Goal: Task Accomplishment & Management: Use online tool/utility

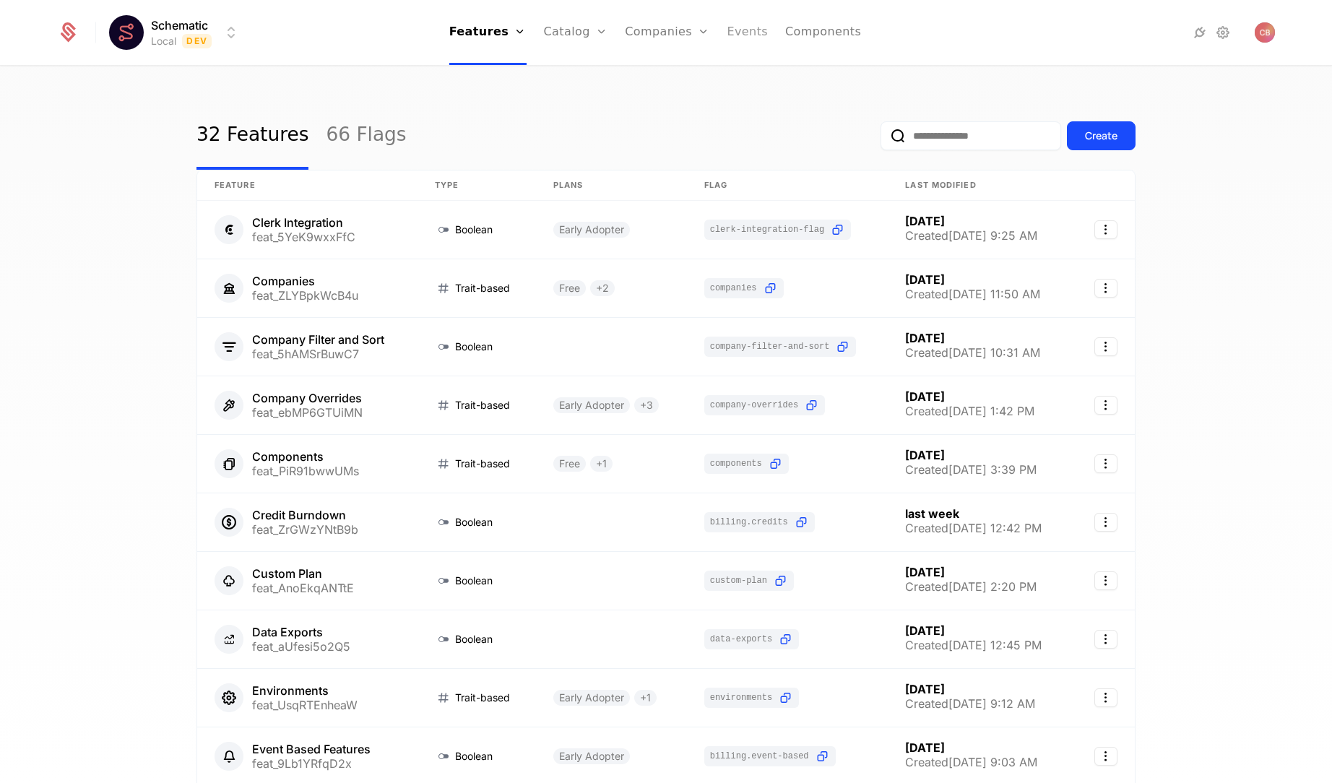
click at [752, 40] on link "Events" at bounding box center [747, 32] width 41 height 65
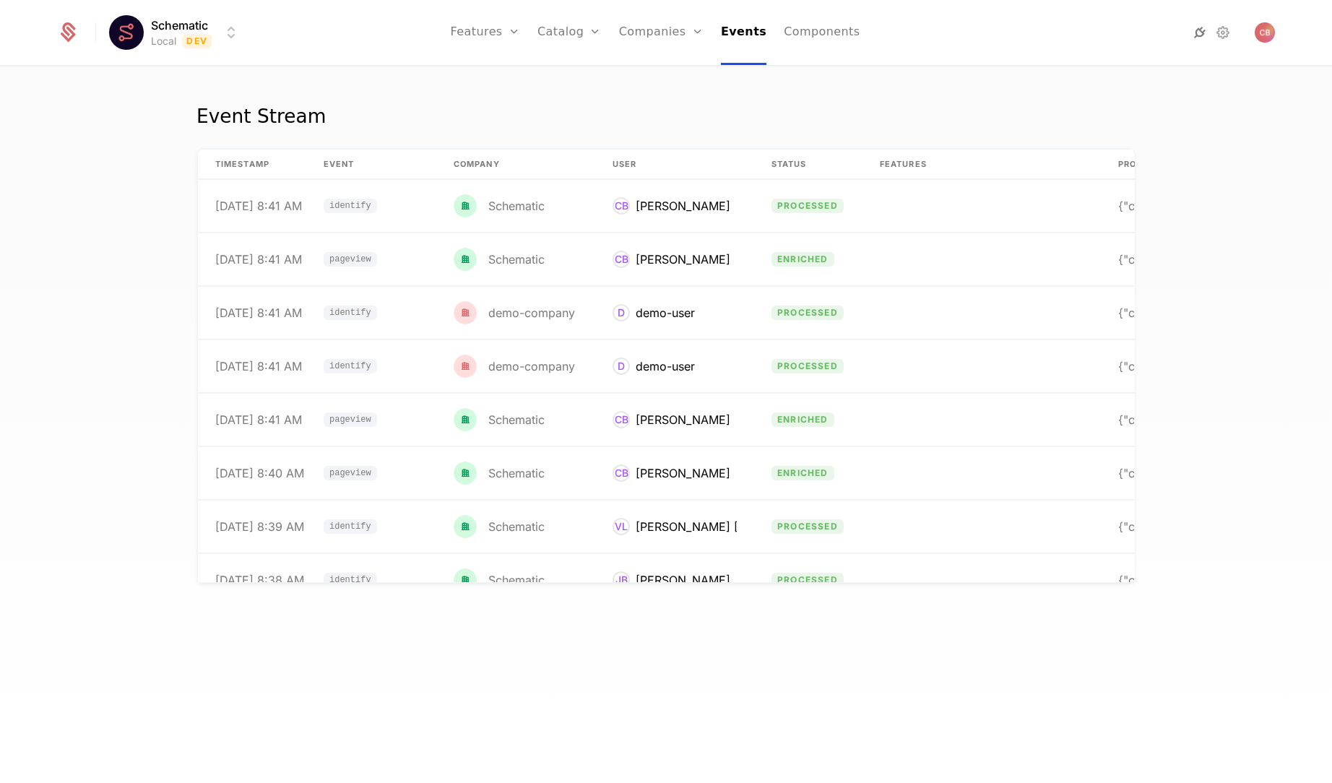
click at [1202, 34] on icon at bounding box center [1199, 32] width 17 height 17
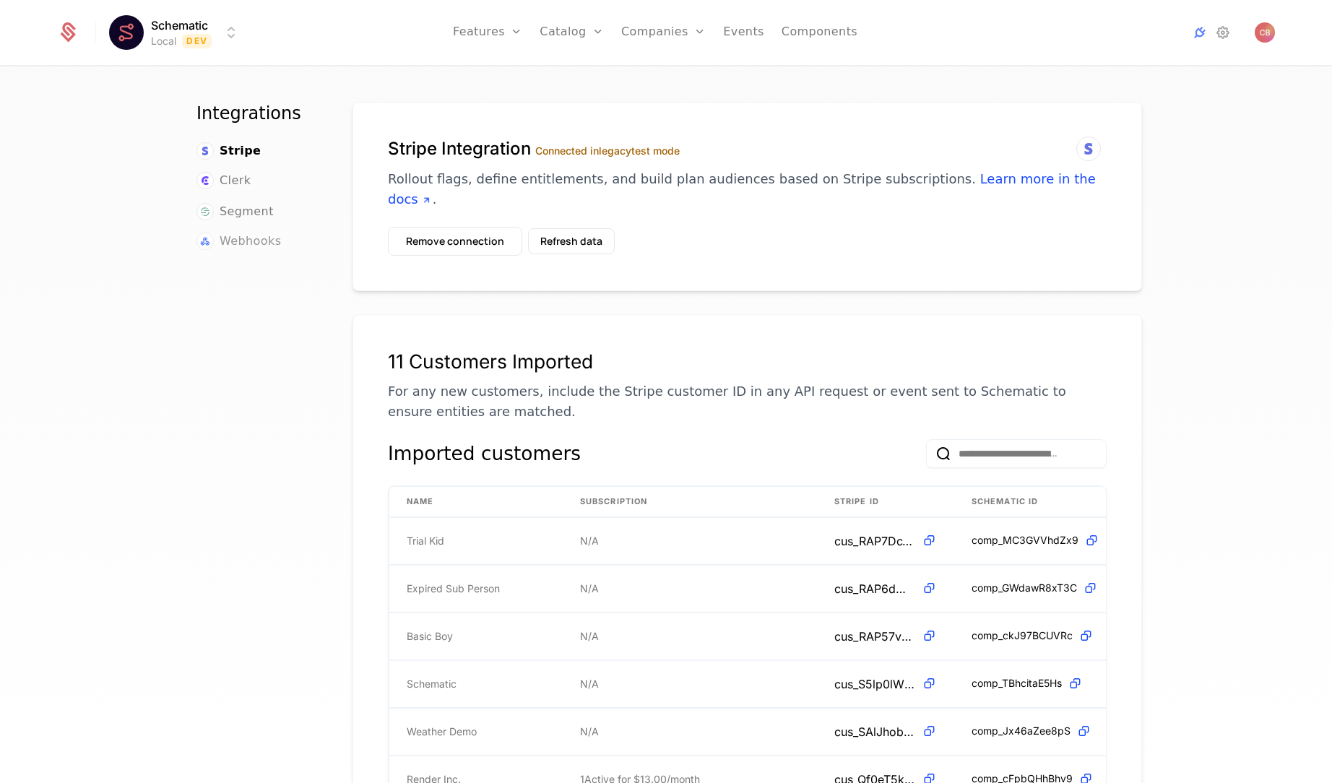
click at [262, 241] on span "Webhooks" at bounding box center [250, 241] width 61 height 17
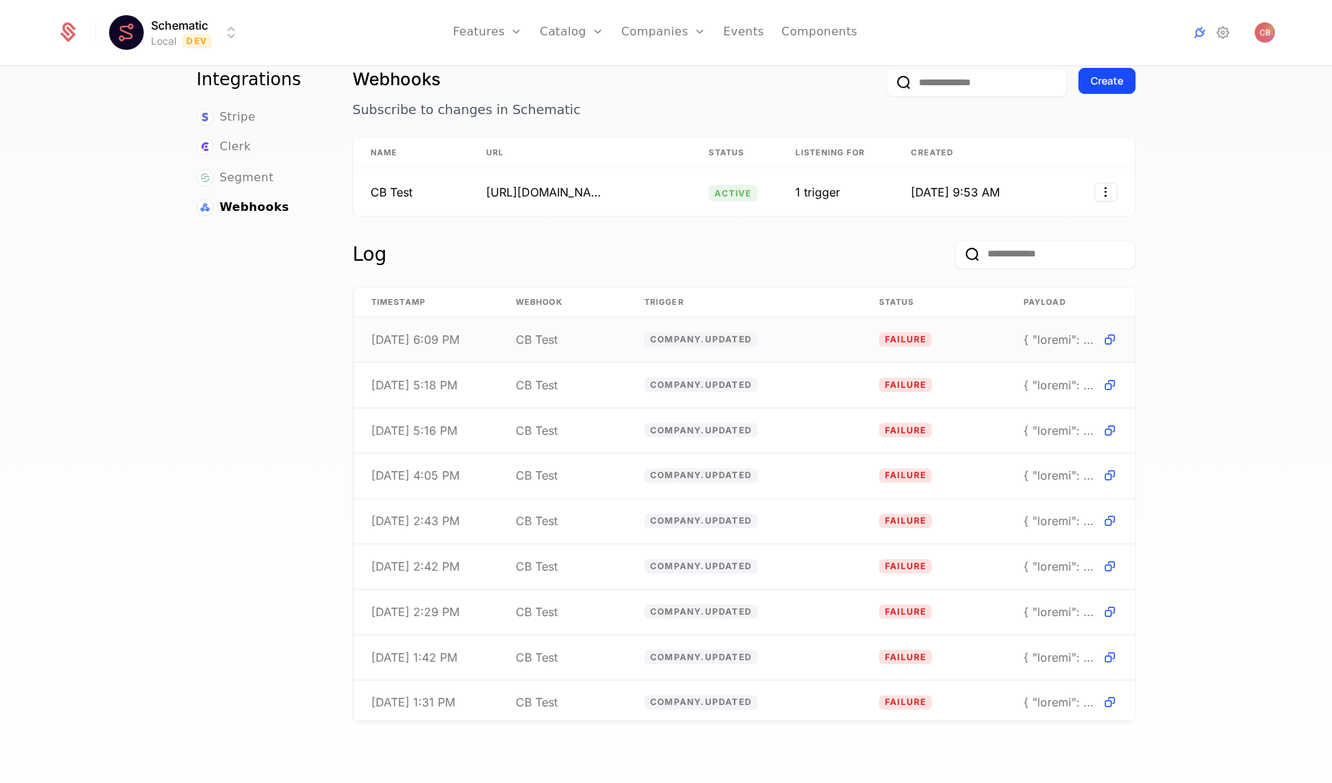
click at [830, 348] on td "company.updated" at bounding box center [744, 340] width 235 height 45
click at [565, 194] on div "[URL][DOMAIN_NAME]" at bounding box center [544, 192] width 116 height 17
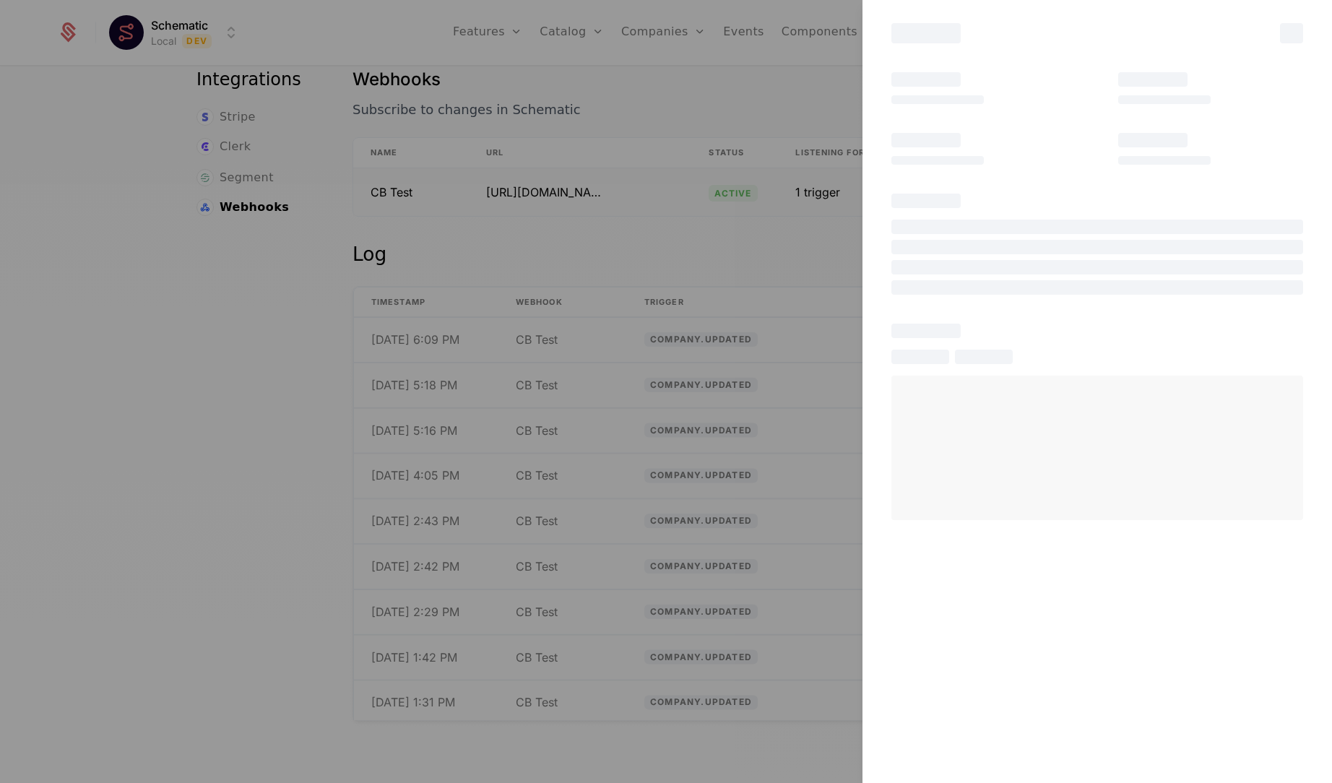
click at [565, 194] on div at bounding box center [666, 391] width 1332 height 783
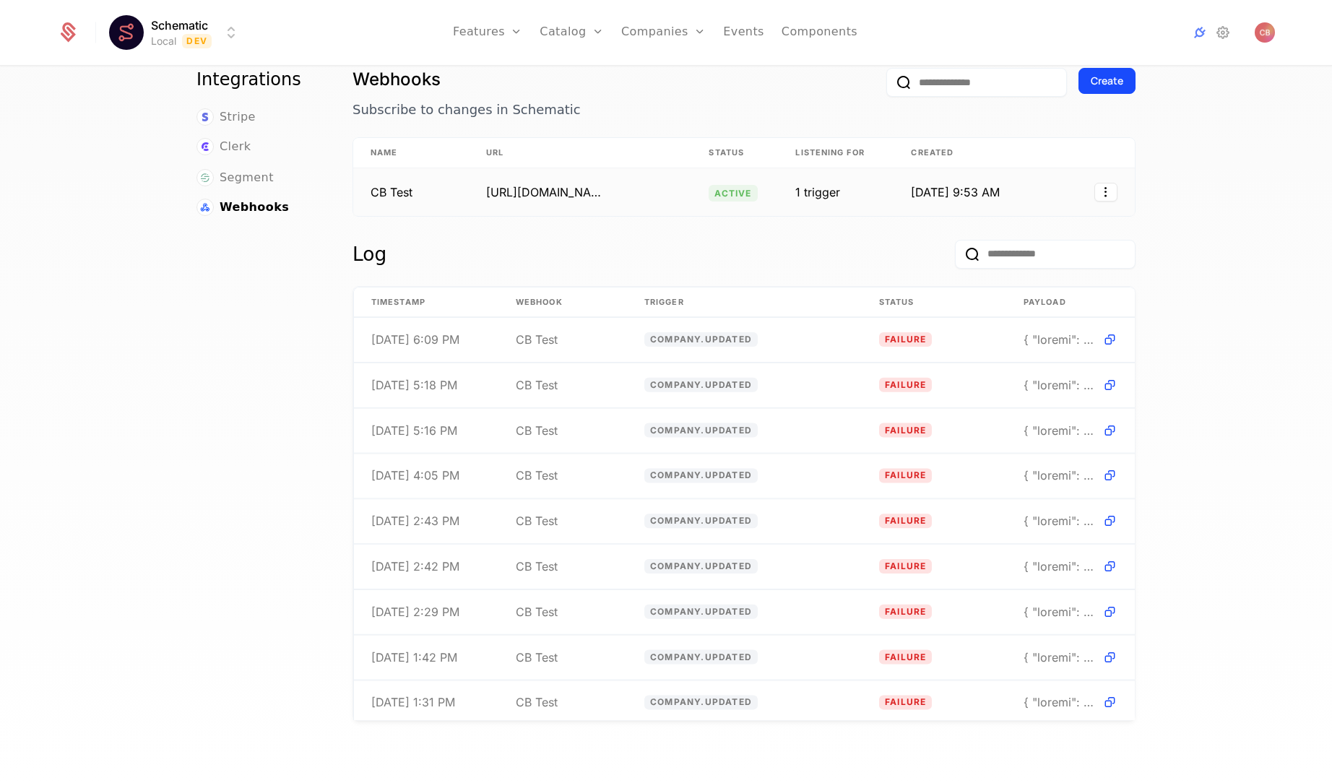
click at [547, 193] on div "[URL][DOMAIN_NAME]" at bounding box center [544, 192] width 116 height 17
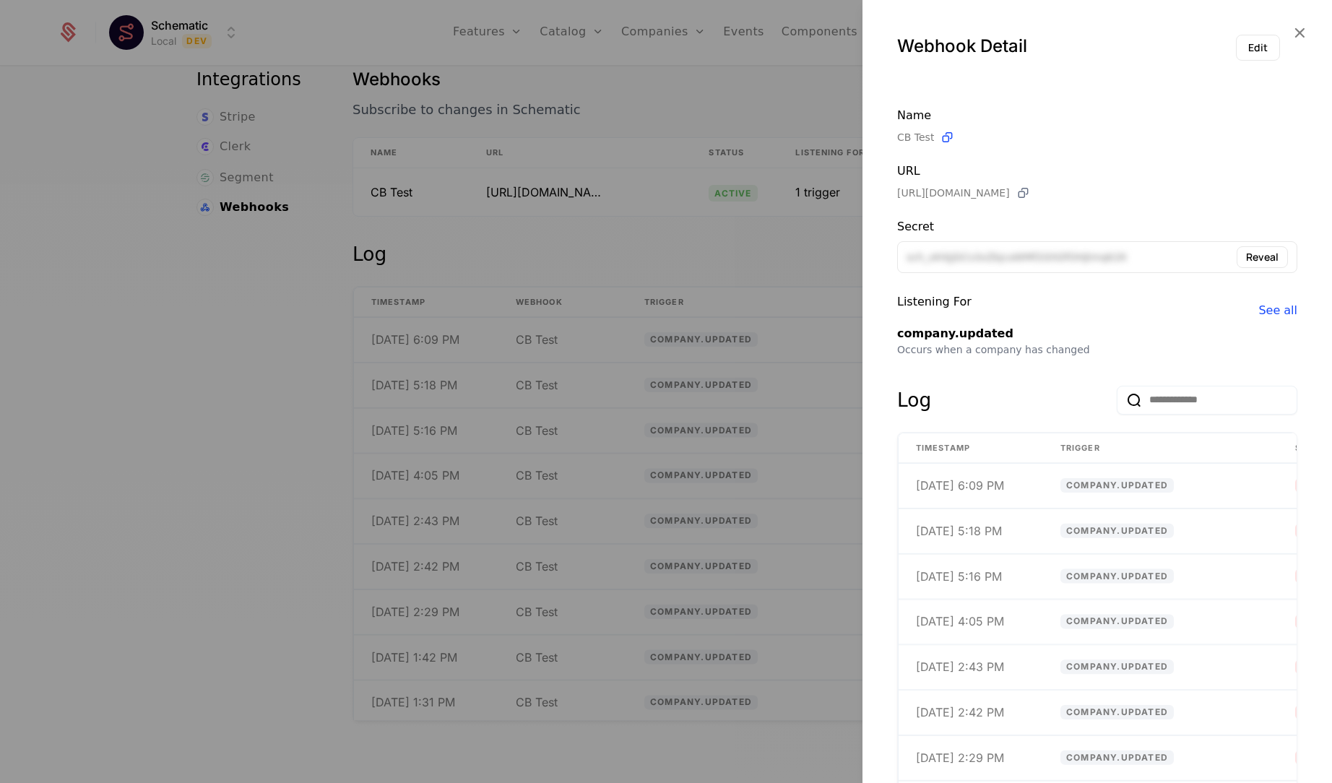
drag, startPoint x: 900, startPoint y: 193, endPoint x: 1111, endPoint y: 194, distance: 211.0
click at [1031, 194] on span "[URL][DOMAIN_NAME]" at bounding box center [964, 193] width 134 height 15
click at [762, 249] on div at bounding box center [666, 391] width 1332 height 783
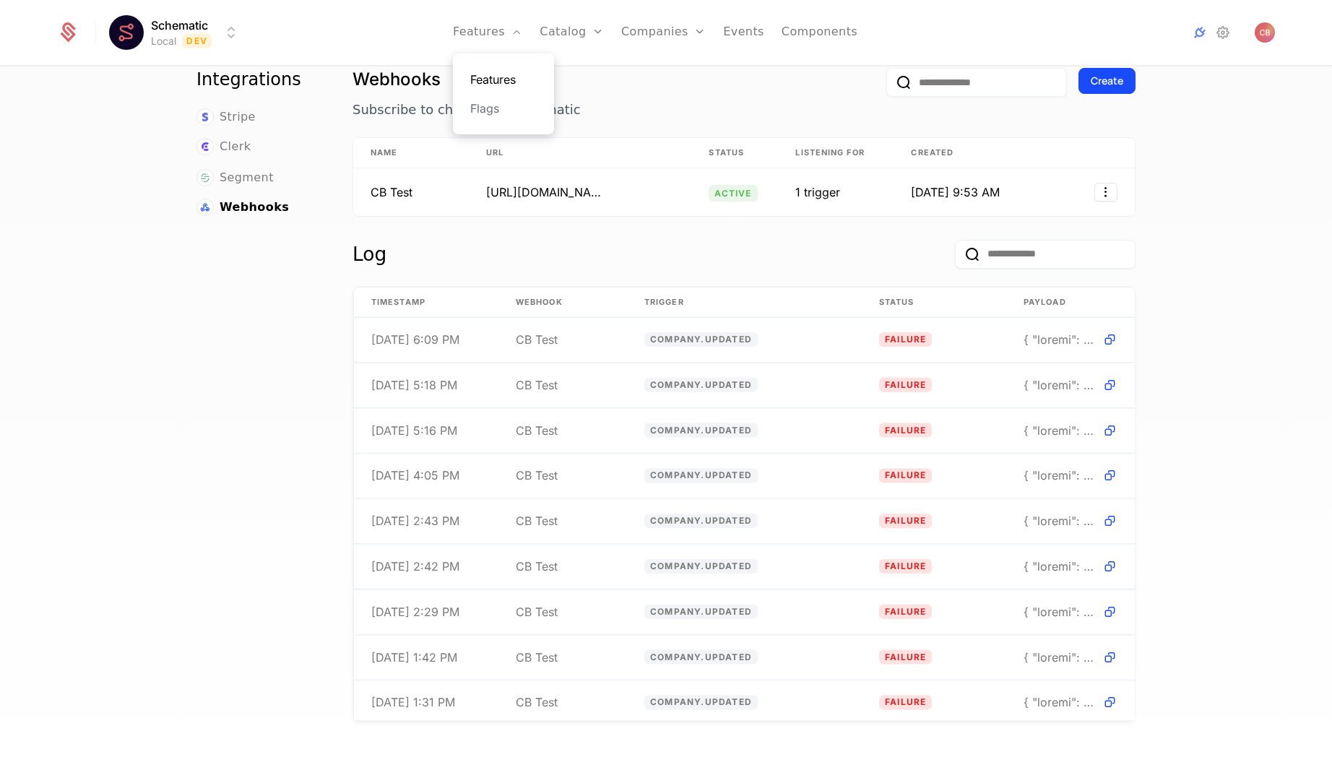
click at [510, 84] on link "Features" at bounding box center [503, 79] width 66 height 17
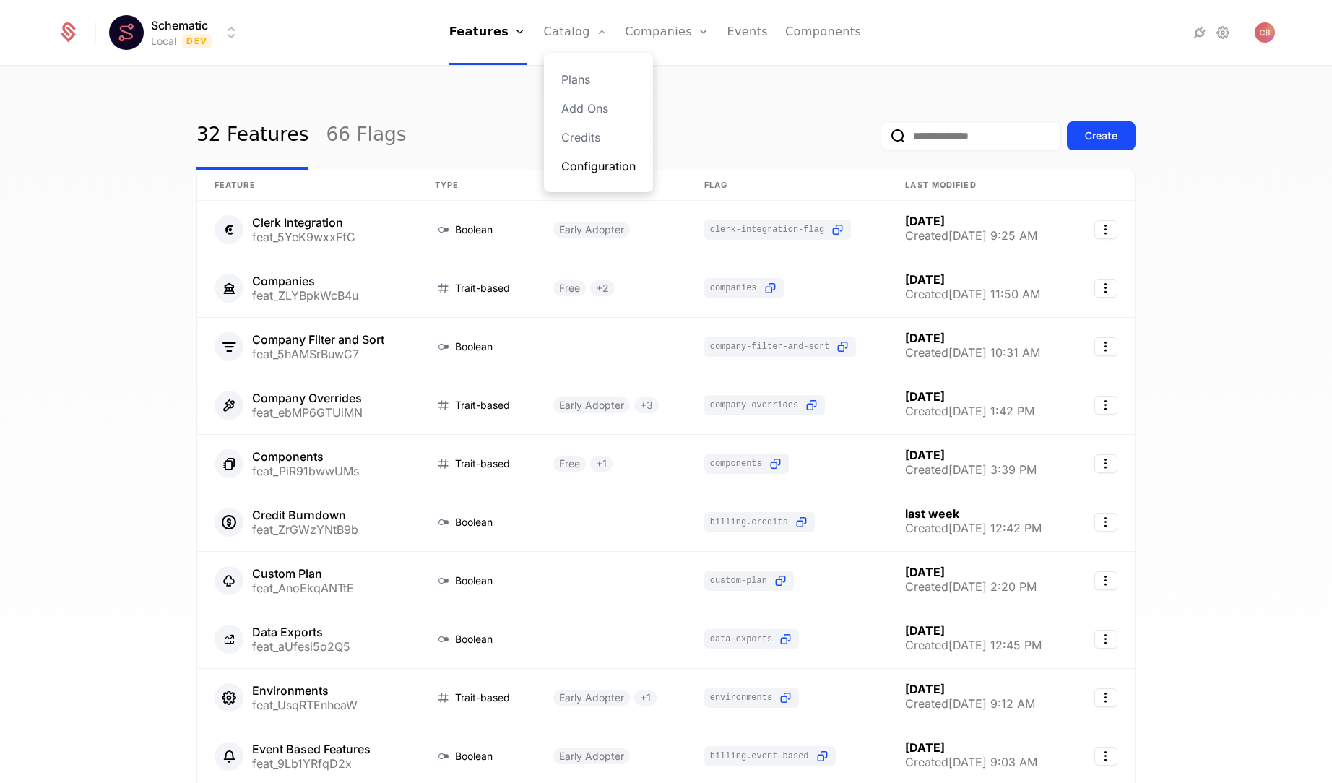
click at [577, 163] on link "Configuration" at bounding box center [598, 166] width 74 height 17
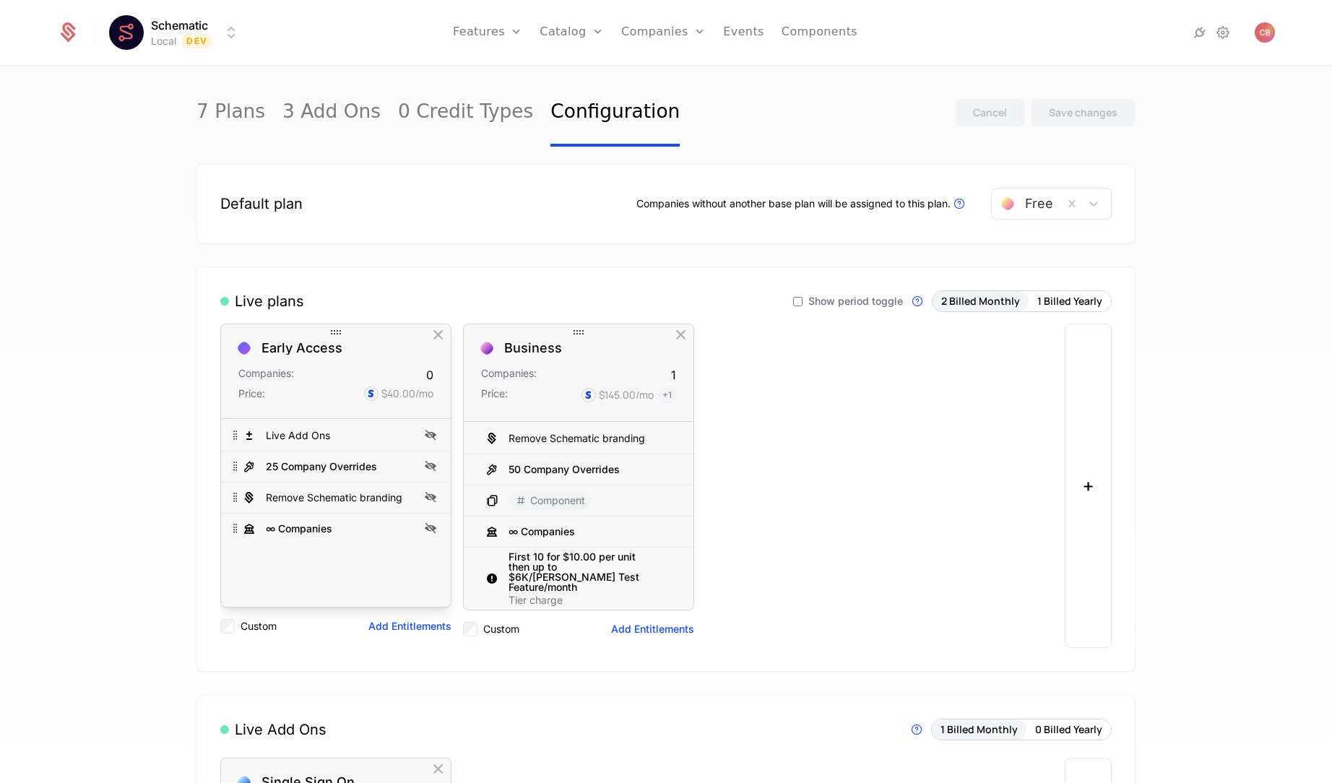
click at [335, 366] on div "Companies: 0" at bounding box center [335, 374] width 195 height 17
click at [585, 78] on link "Plans" at bounding box center [594, 79] width 74 height 17
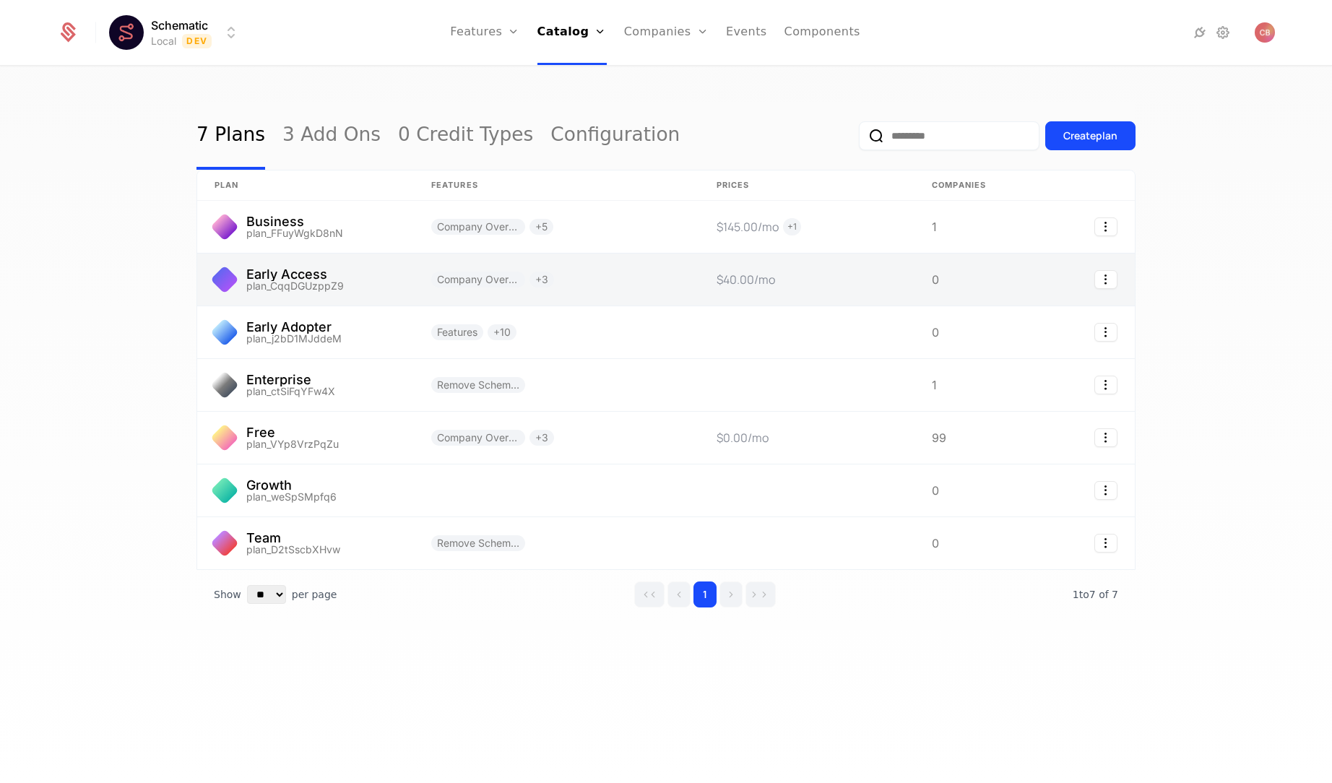
click at [642, 274] on link at bounding box center [556, 280] width 285 height 52
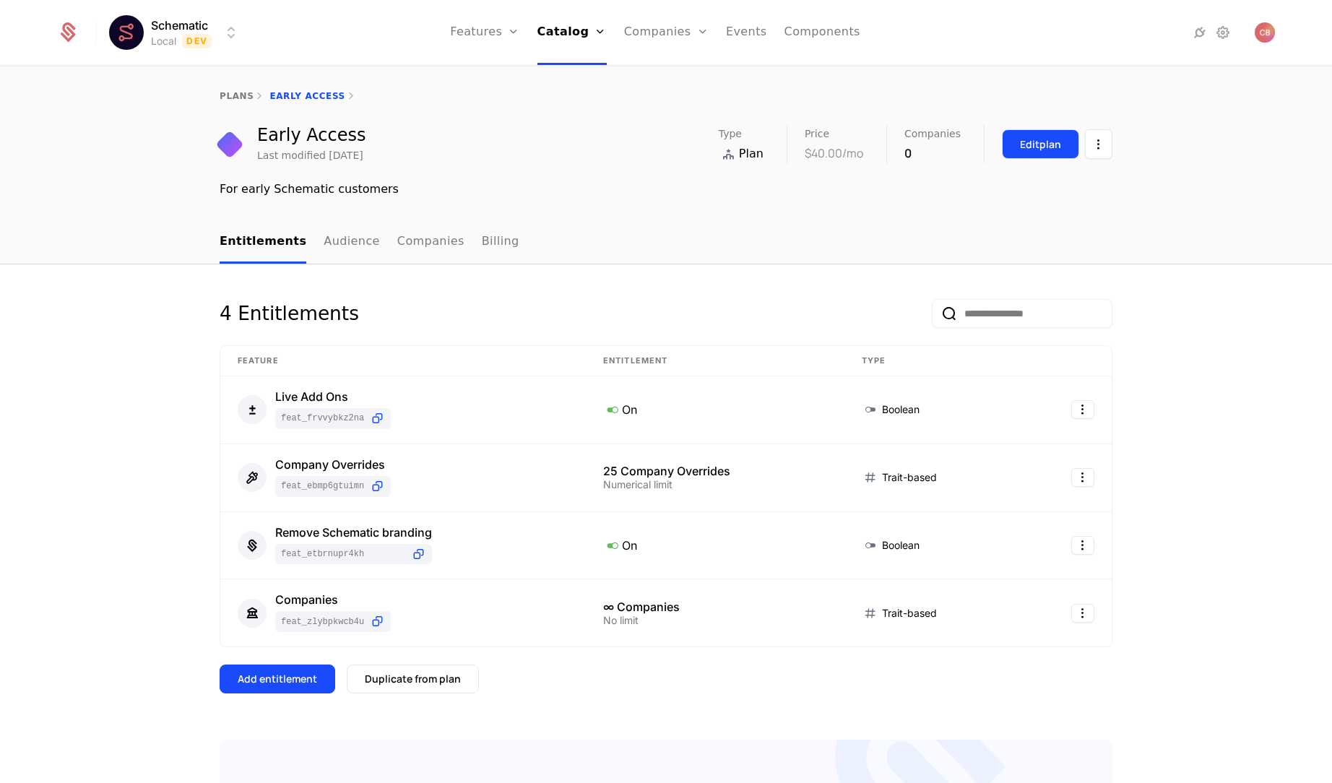
click at [1043, 147] on div "Edit plan" at bounding box center [1040, 144] width 41 height 14
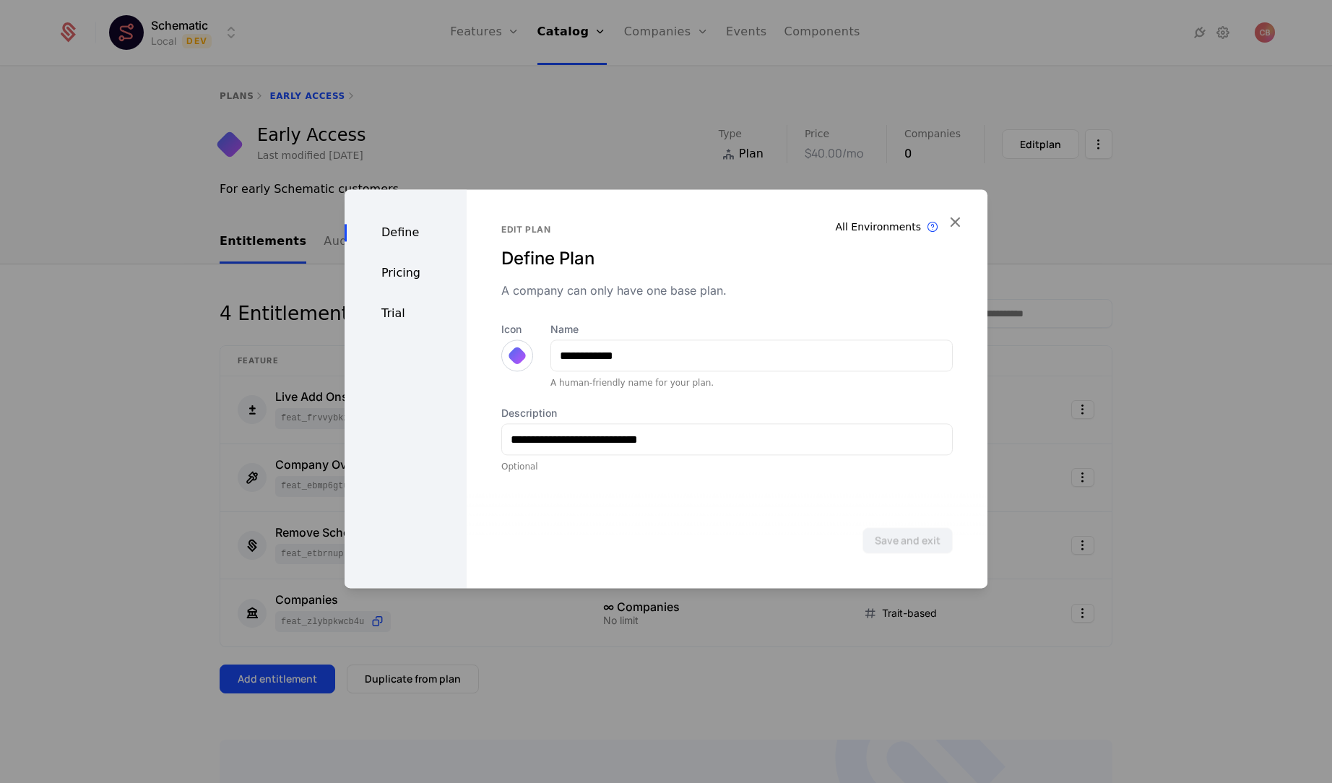
click at [403, 273] on div "Pricing" at bounding box center [406, 272] width 122 height 17
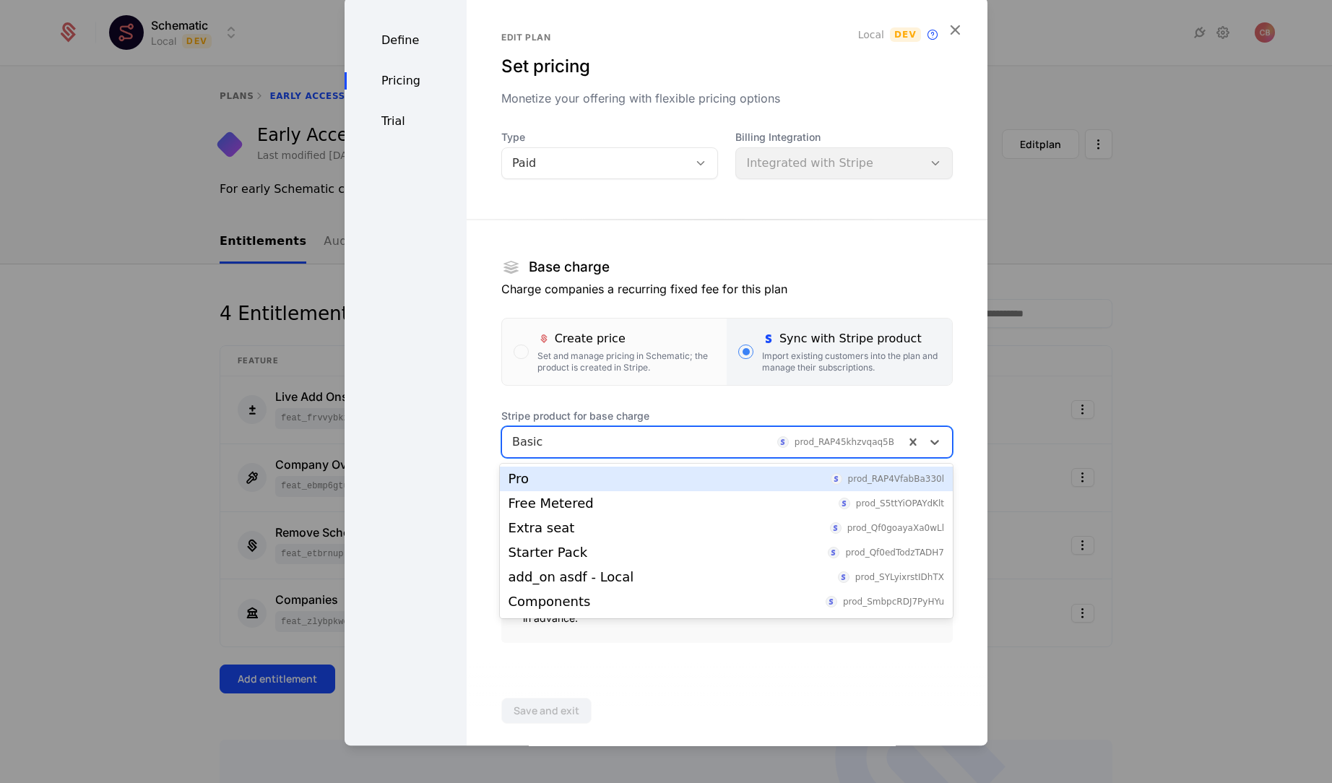
click at [794, 445] on div at bounding box center [703, 442] width 382 height 20
click at [726, 486] on div "Pro prod_RAP4VfabBa330l" at bounding box center [726, 479] width 453 height 25
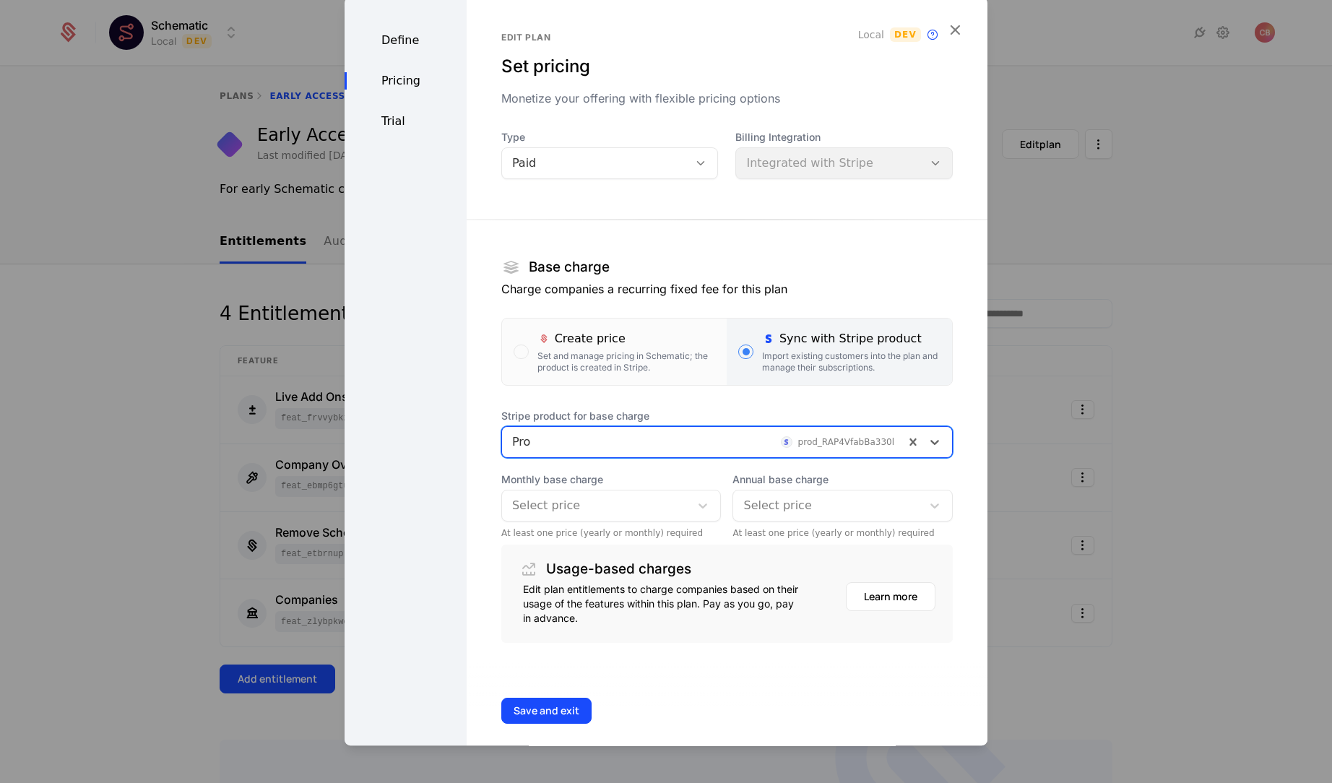
click at [624, 509] on div at bounding box center [596, 506] width 168 height 20
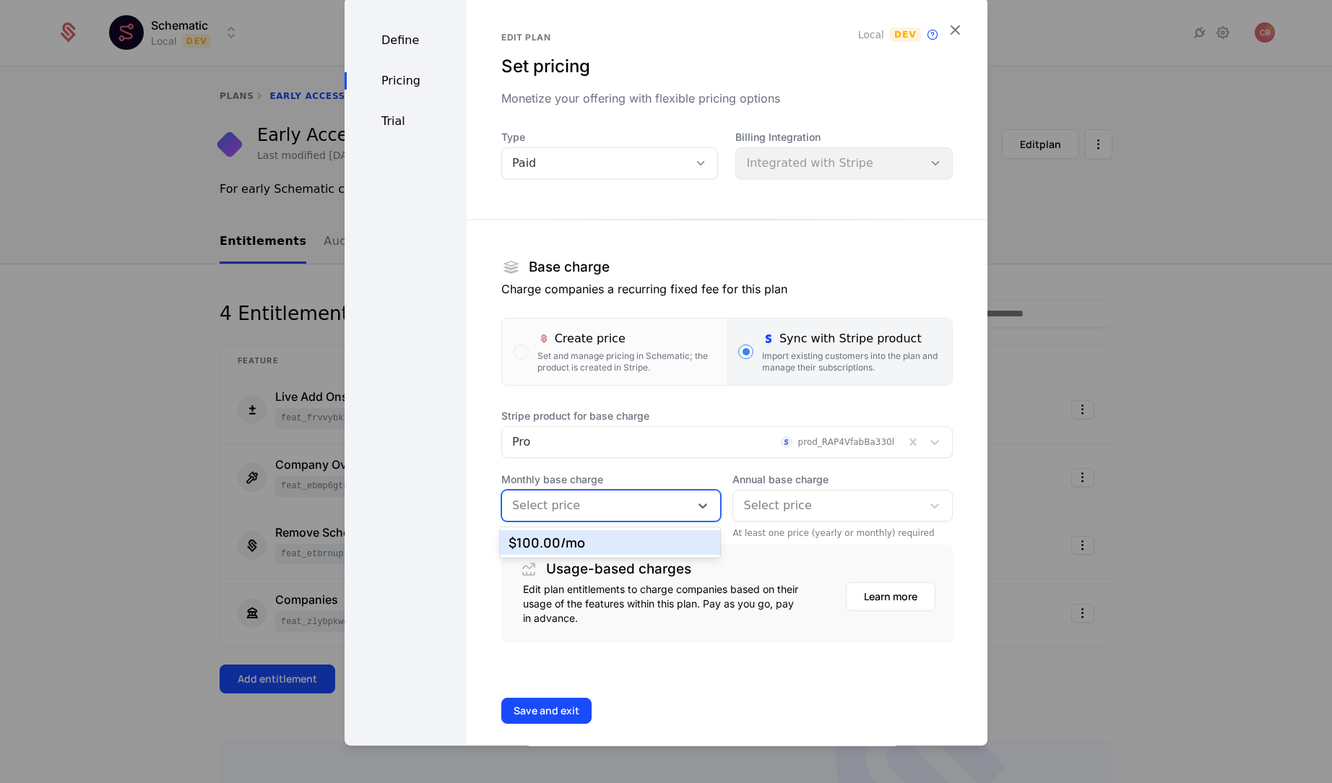
click at [640, 547] on div "$100.00 /mo" at bounding box center [611, 542] width 204 height 13
click at [816, 504] on div at bounding box center [827, 506] width 168 height 20
click at [631, 649] on div "Edit plan Set pricing Monetize your offering with flexible pricing options Loca…" at bounding box center [727, 378] width 521 height 762
click at [587, 449] on div at bounding box center [703, 442] width 382 height 20
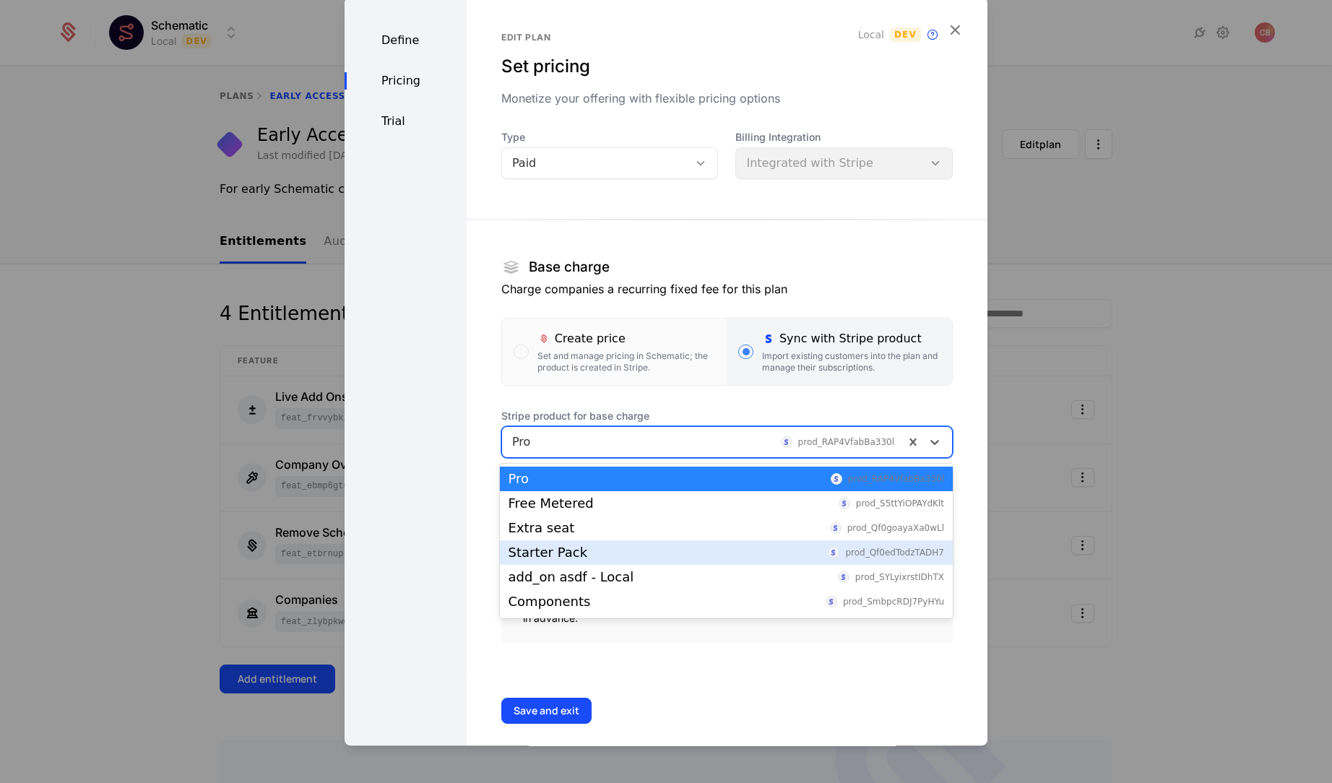
scroll to position [23, 0]
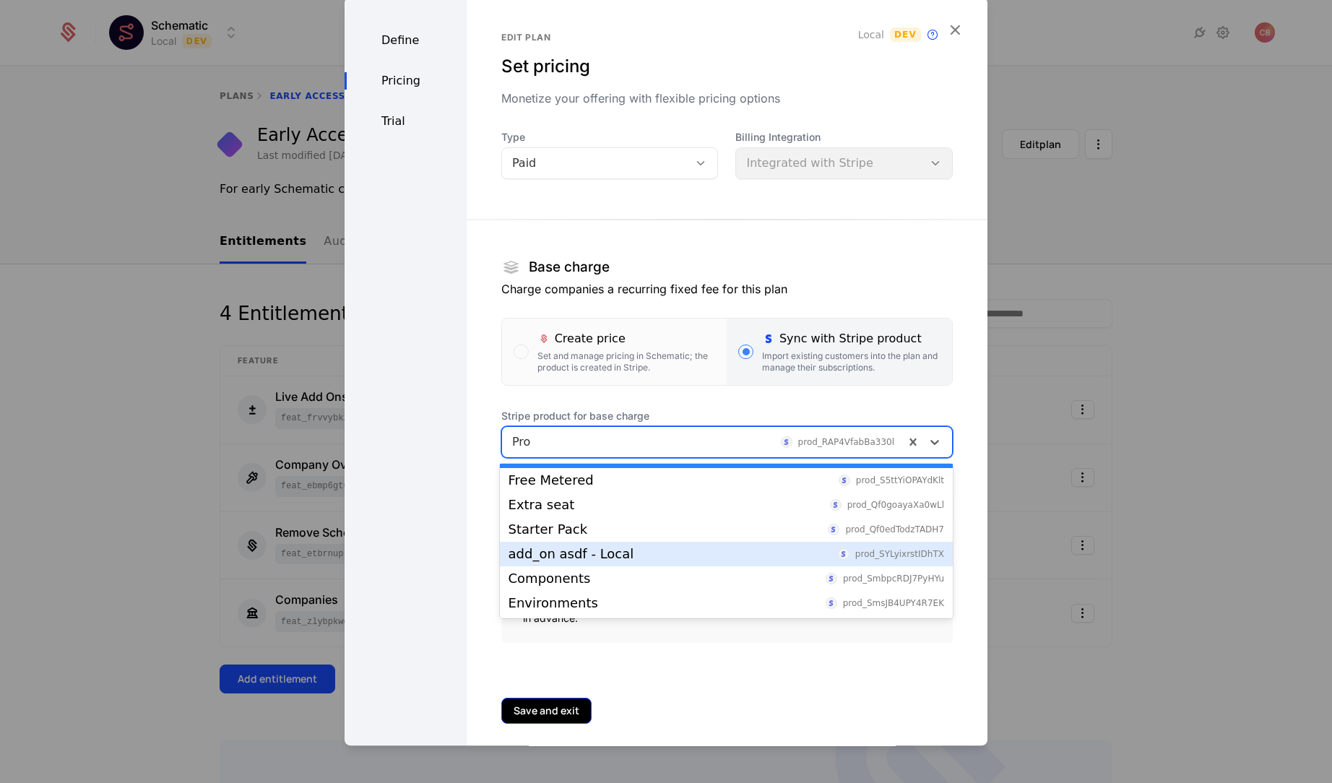
click at [540, 715] on button "Save and exit" at bounding box center [546, 711] width 90 height 26
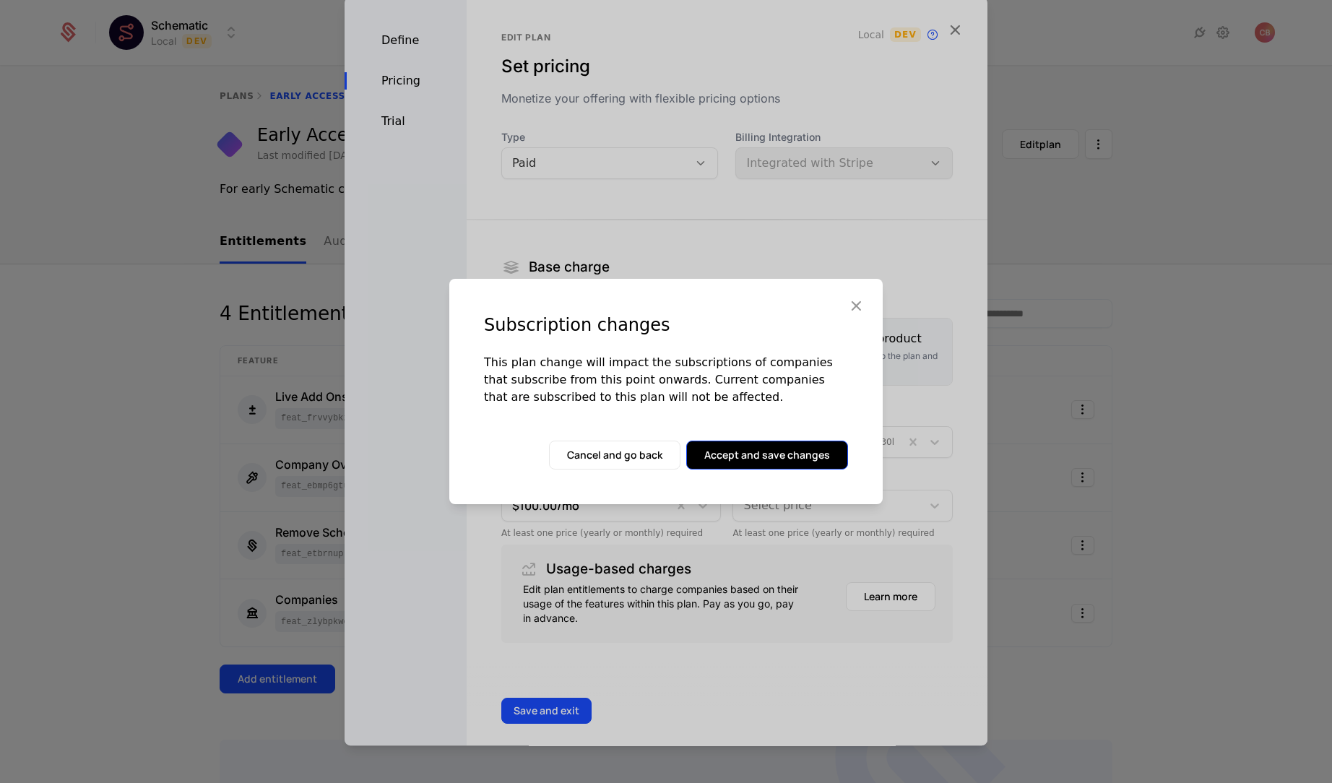
click at [790, 462] on button "Accept and save changes" at bounding box center [767, 455] width 162 height 29
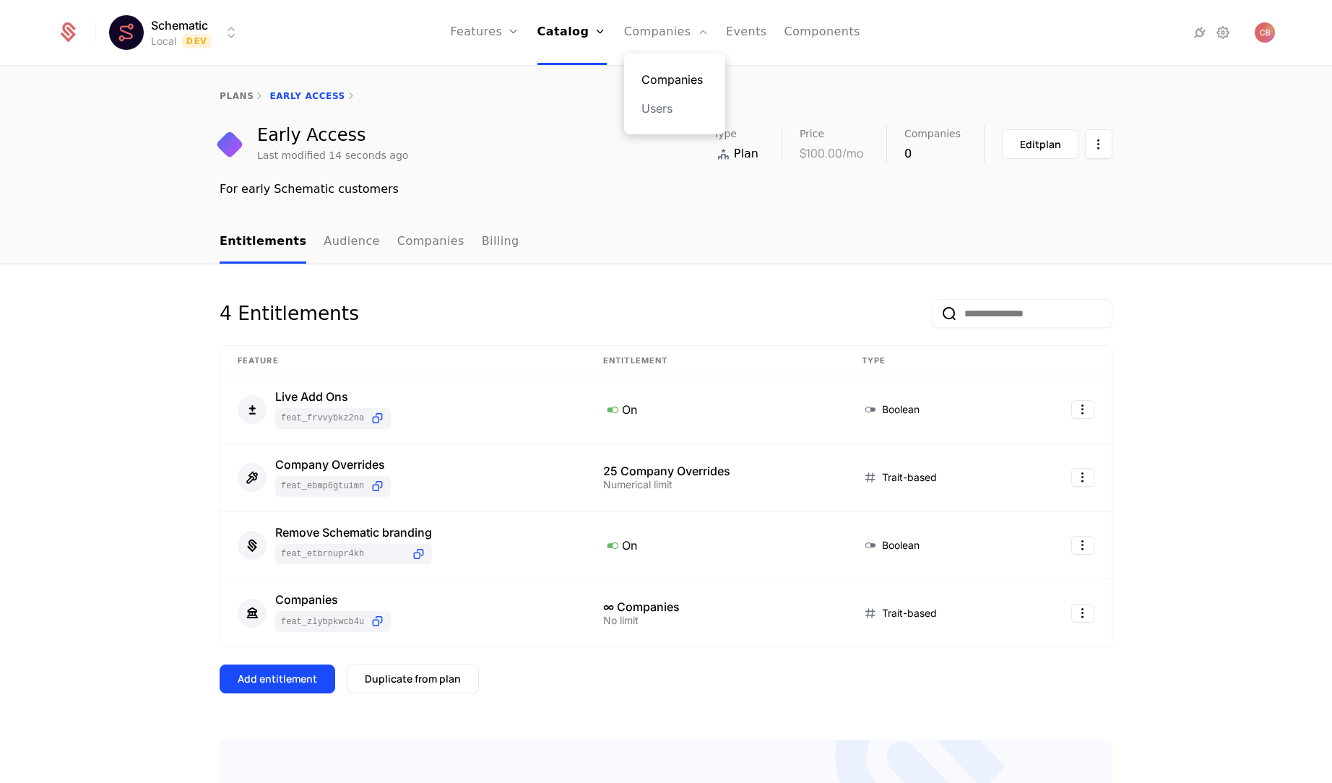
click at [670, 82] on link "Companies" at bounding box center [675, 79] width 66 height 17
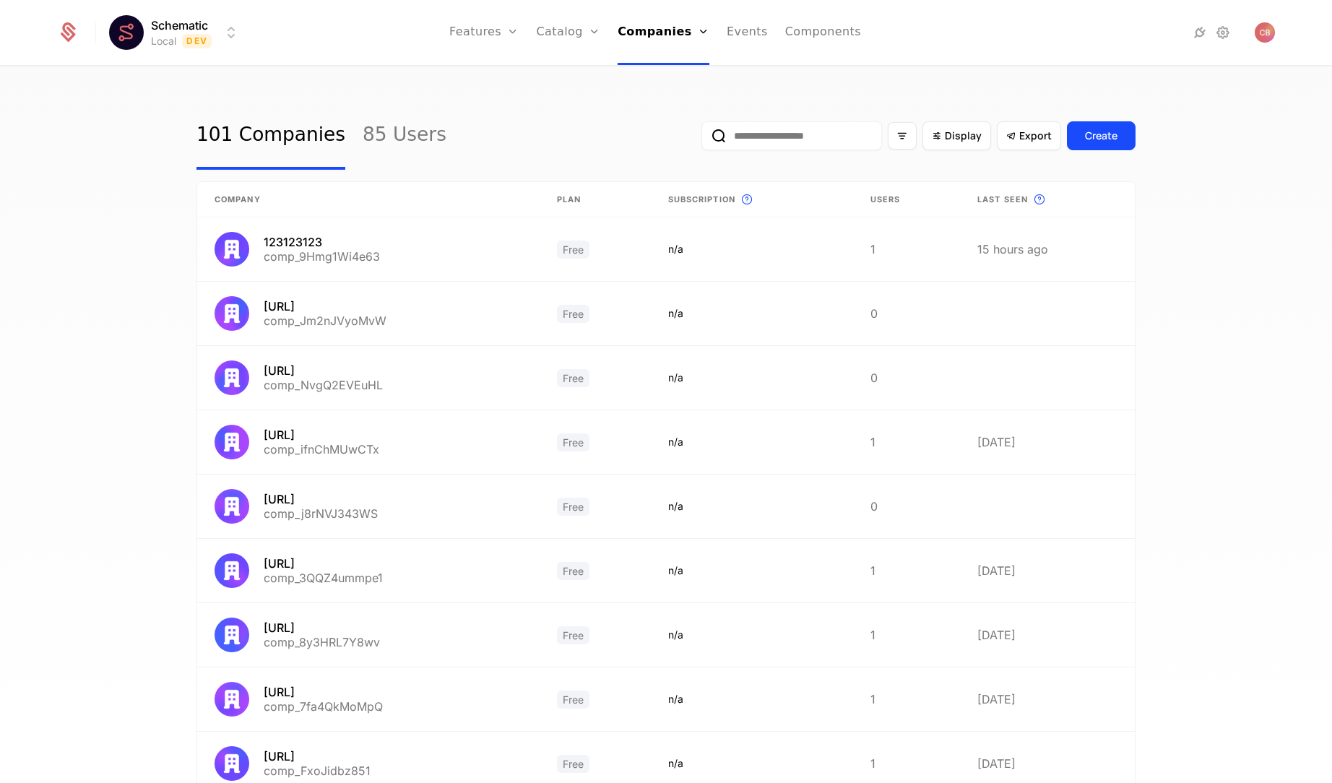
click at [787, 132] on input "email" at bounding box center [792, 135] width 181 height 29
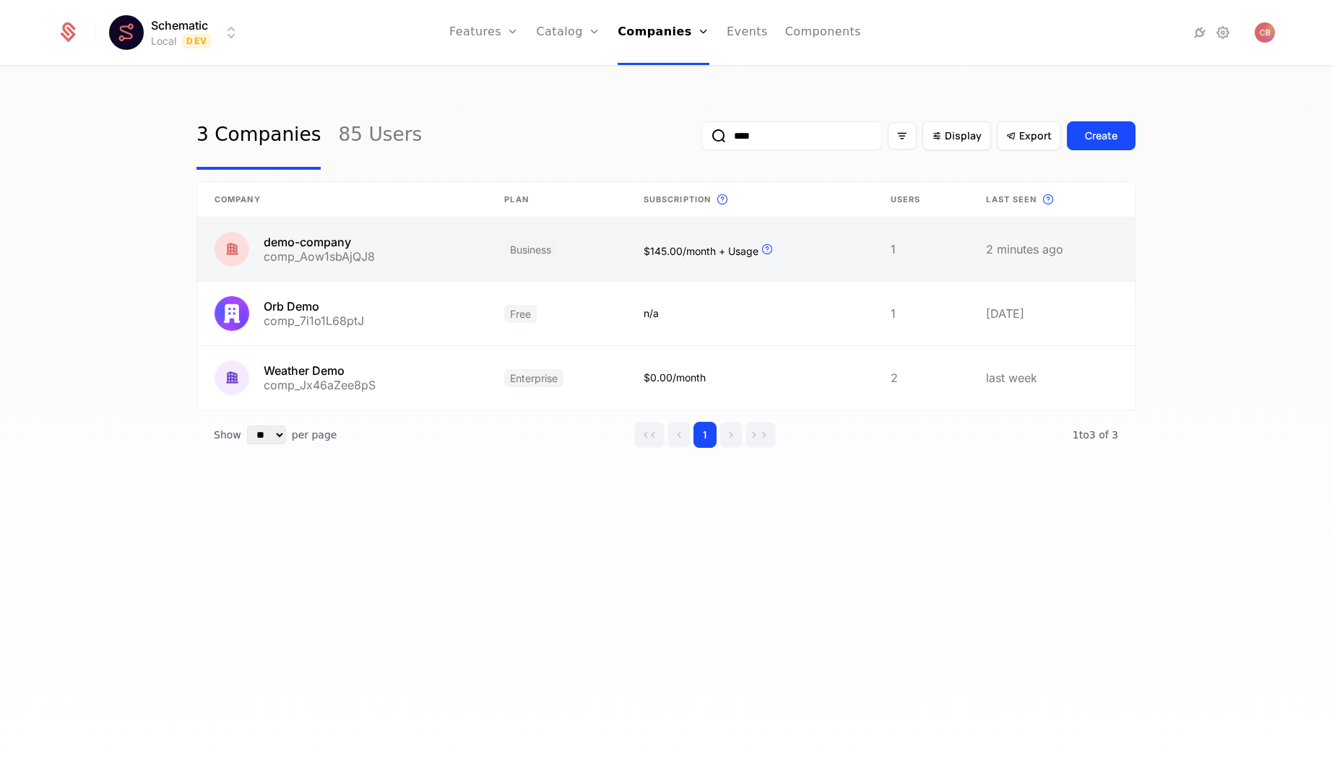
type input "****"
click at [822, 254] on link at bounding box center [749, 249] width 247 height 64
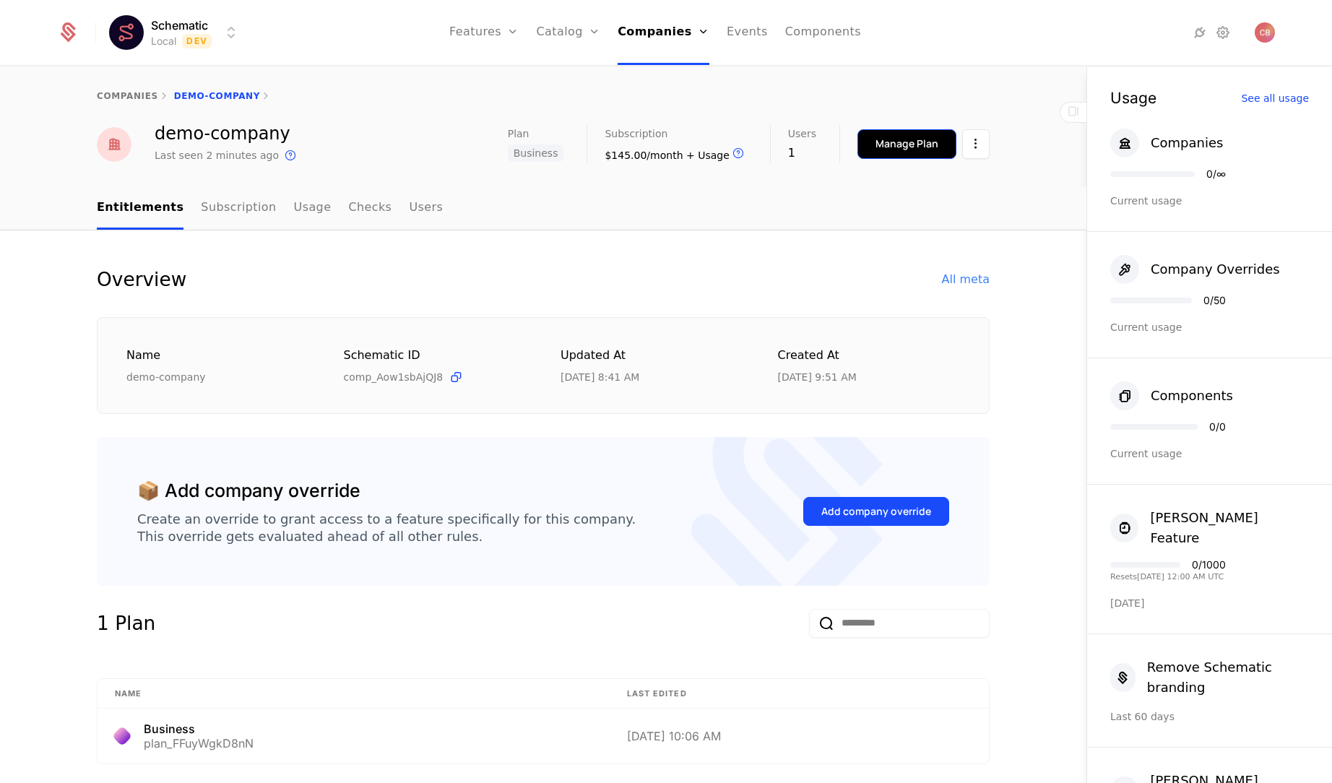
click at [907, 149] on div "Manage Plan" at bounding box center [907, 144] width 63 height 14
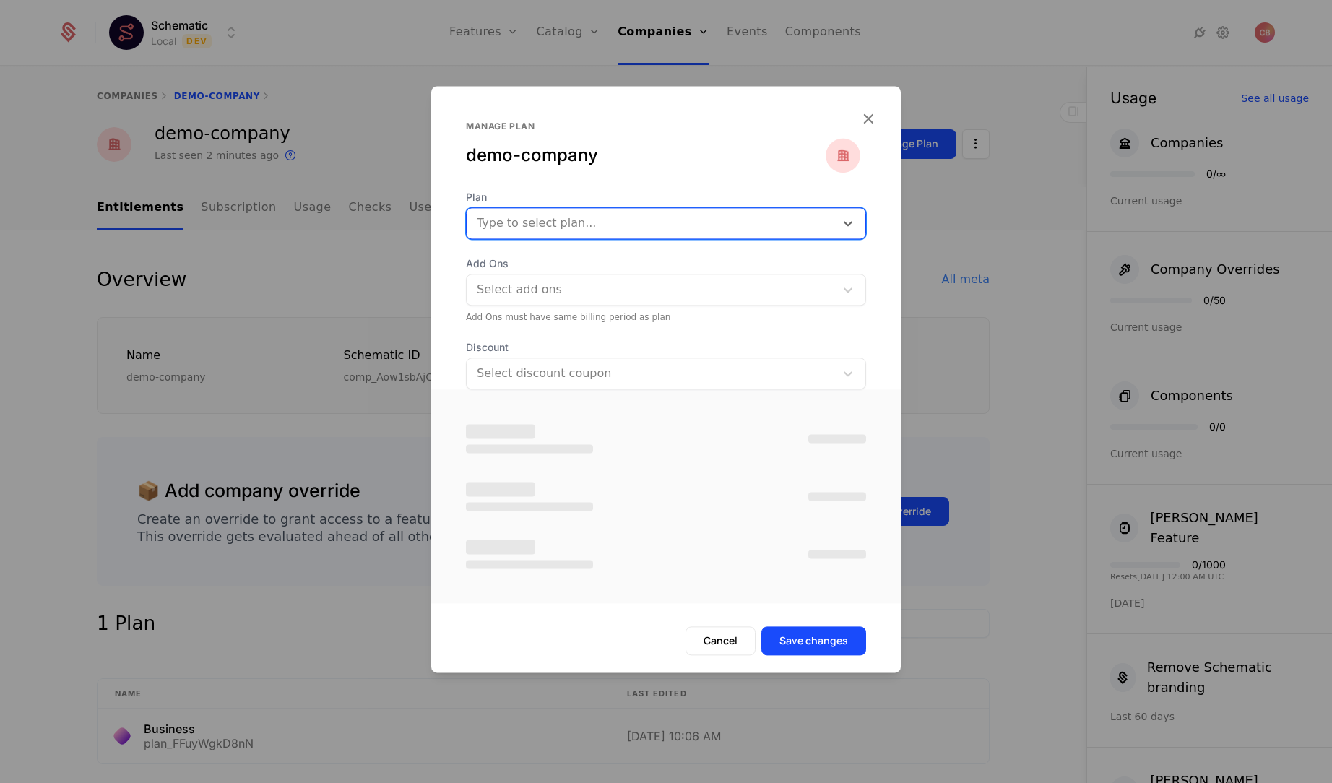
click at [645, 222] on div at bounding box center [651, 223] width 348 height 20
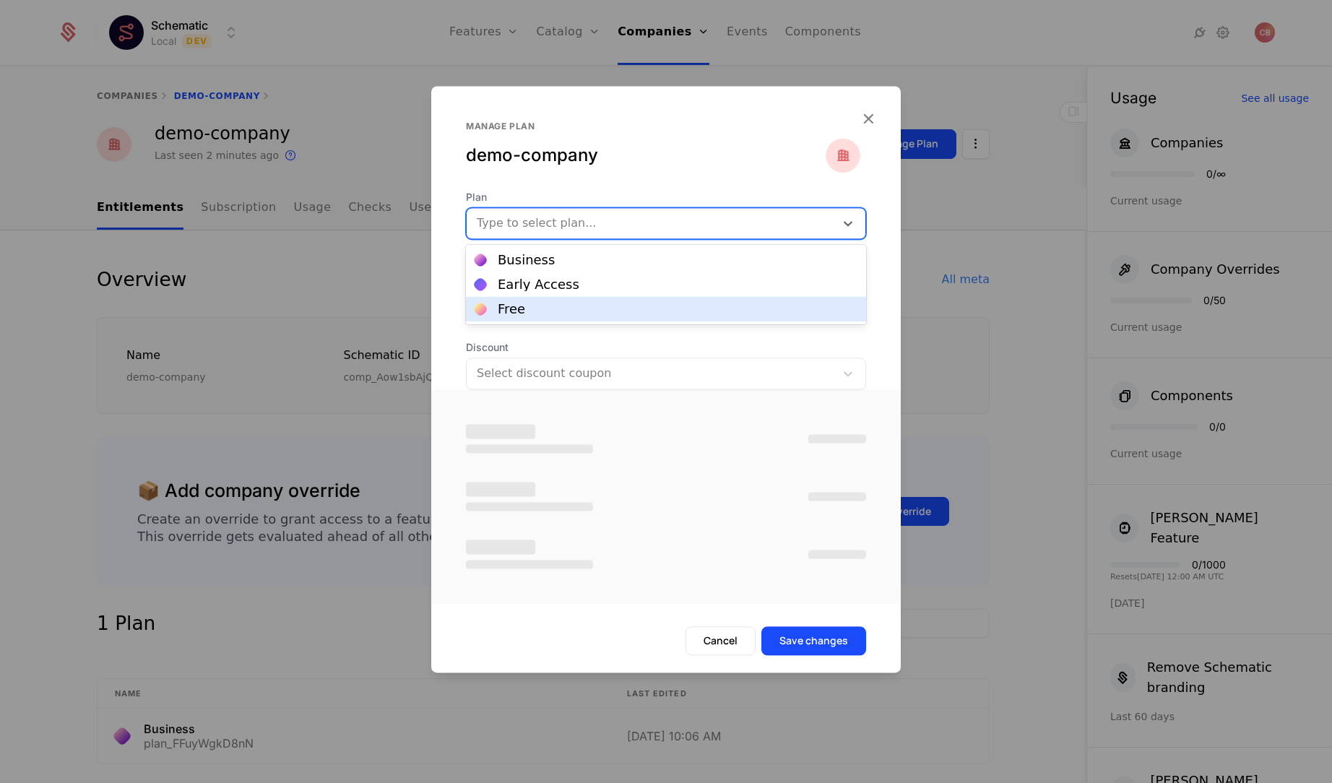
click at [595, 307] on div "Free" at bounding box center [666, 309] width 383 height 13
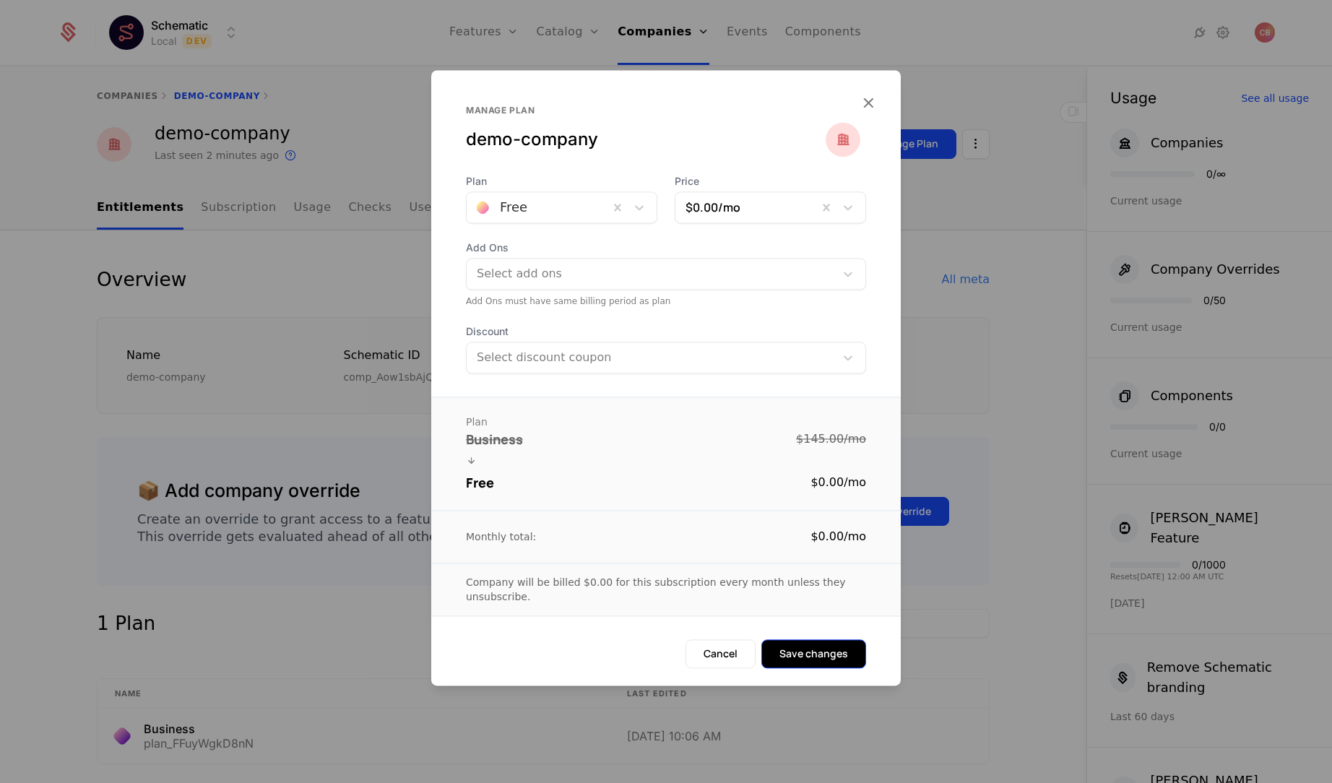
click at [822, 652] on button "Save changes" at bounding box center [814, 653] width 105 height 29
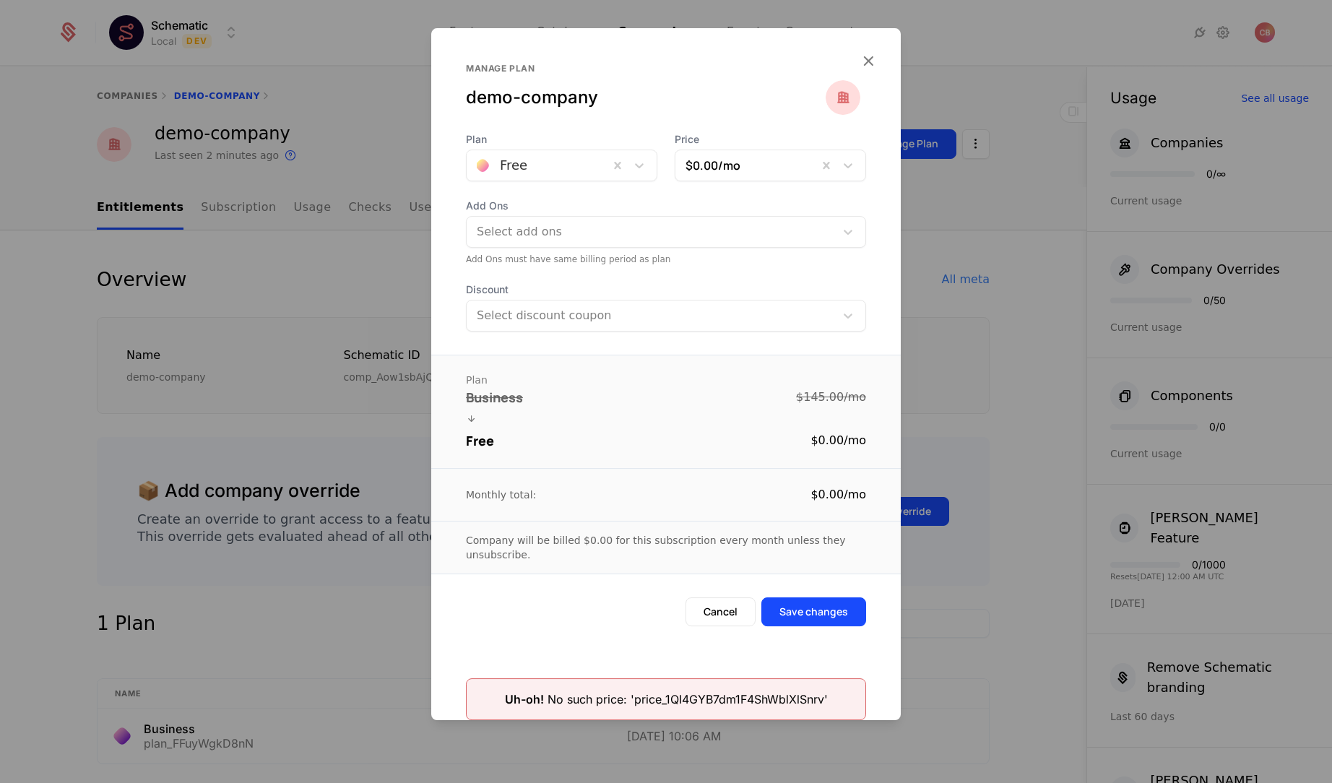
click at [730, 175] on div at bounding box center [747, 165] width 122 height 20
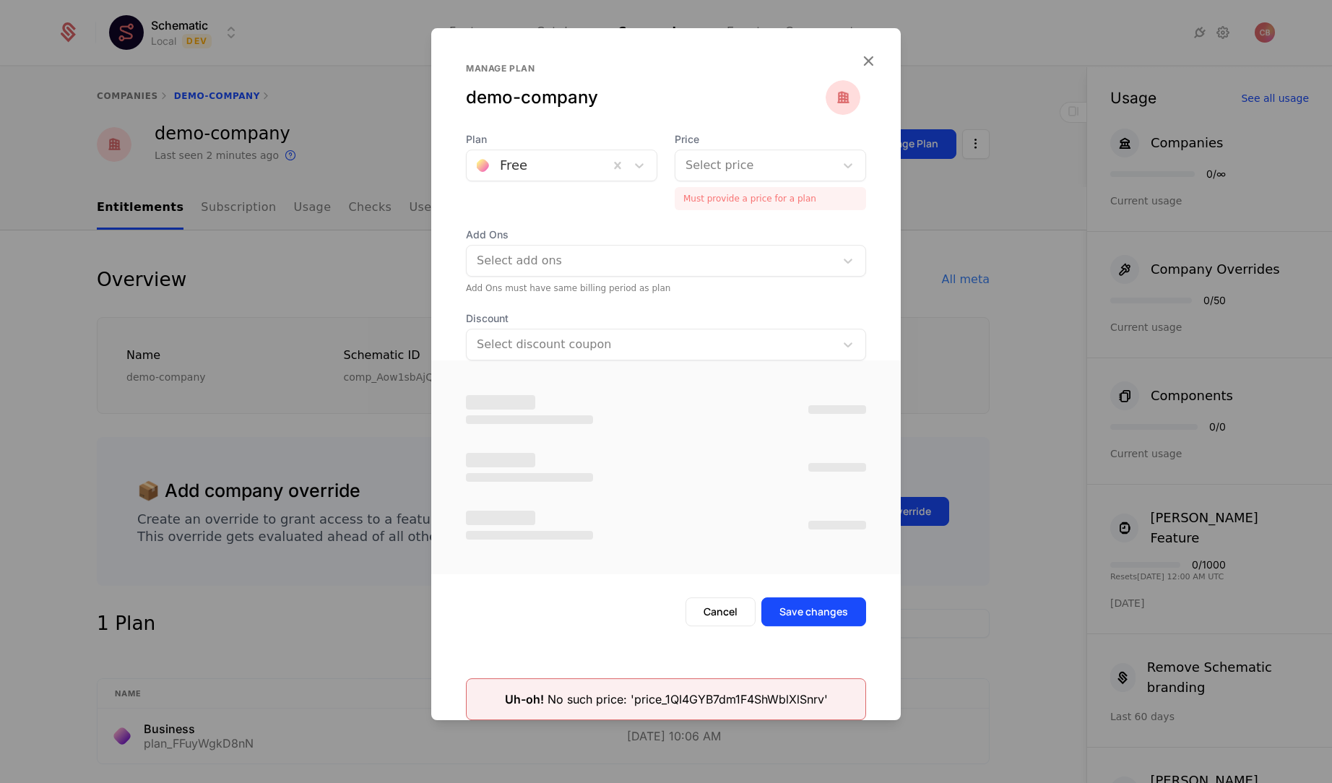
click at [783, 223] on div "Plan Free Price Select price Must provide a price for a plan Add Ons Select add…" at bounding box center [666, 246] width 470 height 228
click at [800, 610] on button "Save changes" at bounding box center [814, 612] width 105 height 29
click at [759, 154] on div "Select price" at bounding box center [756, 165] width 160 height 26
click at [743, 196] on div "$0.00 /mo" at bounding box center [771, 202] width 174 height 13
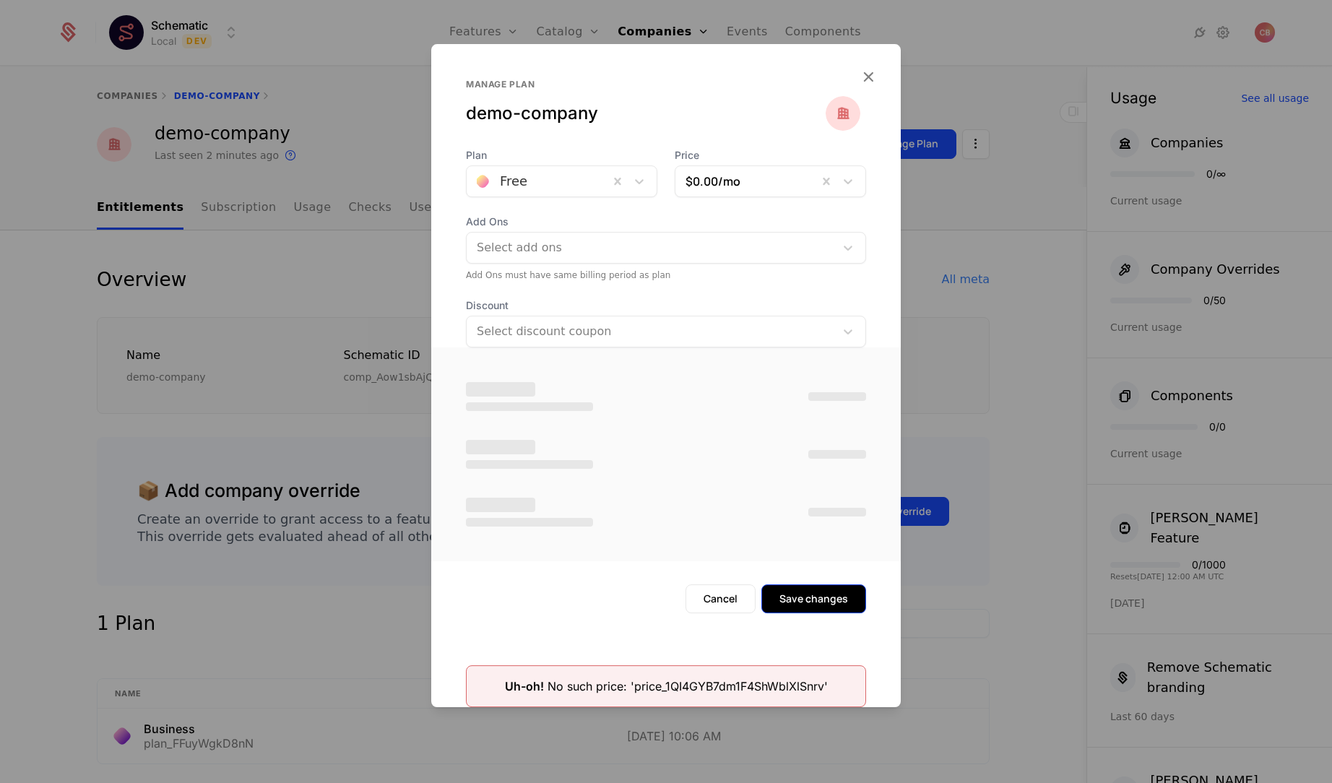
click at [809, 611] on button "Save changes" at bounding box center [814, 599] width 105 height 29
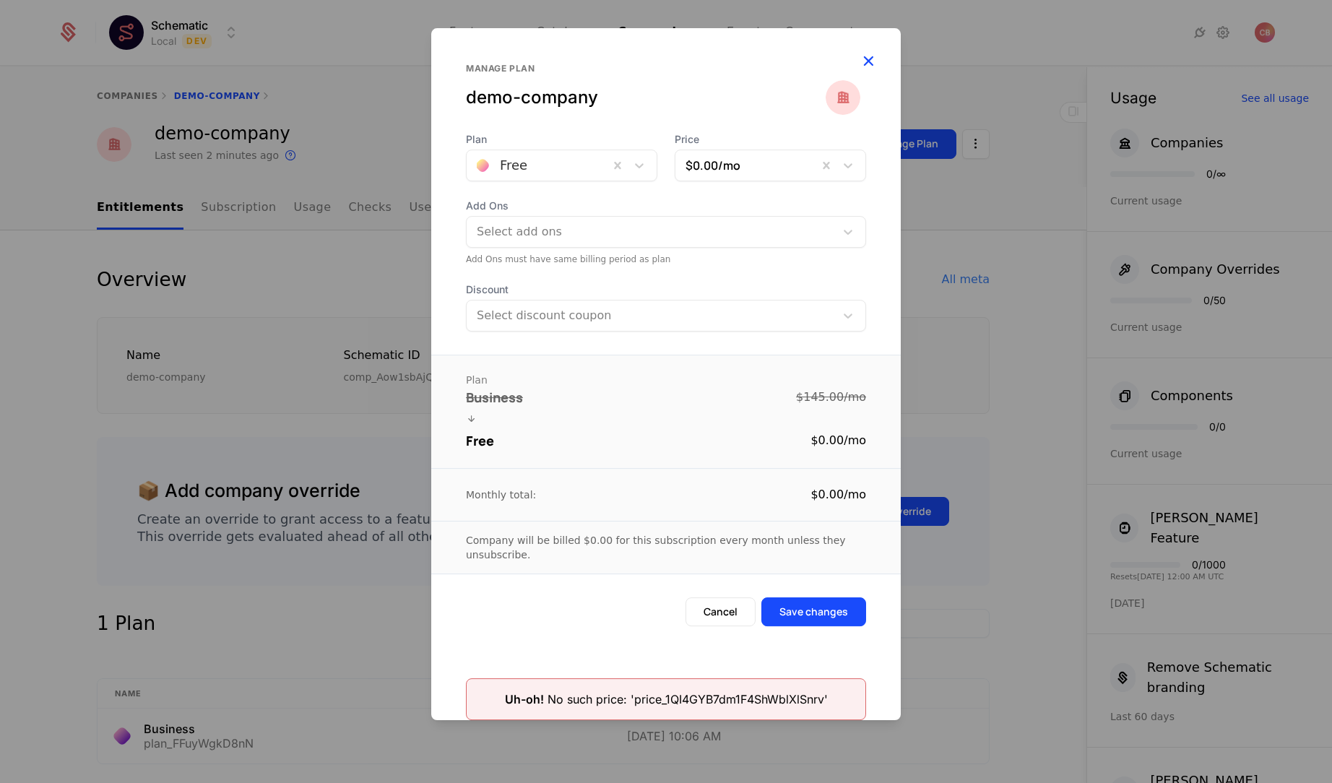
click at [864, 59] on icon "button" at bounding box center [868, 60] width 19 height 19
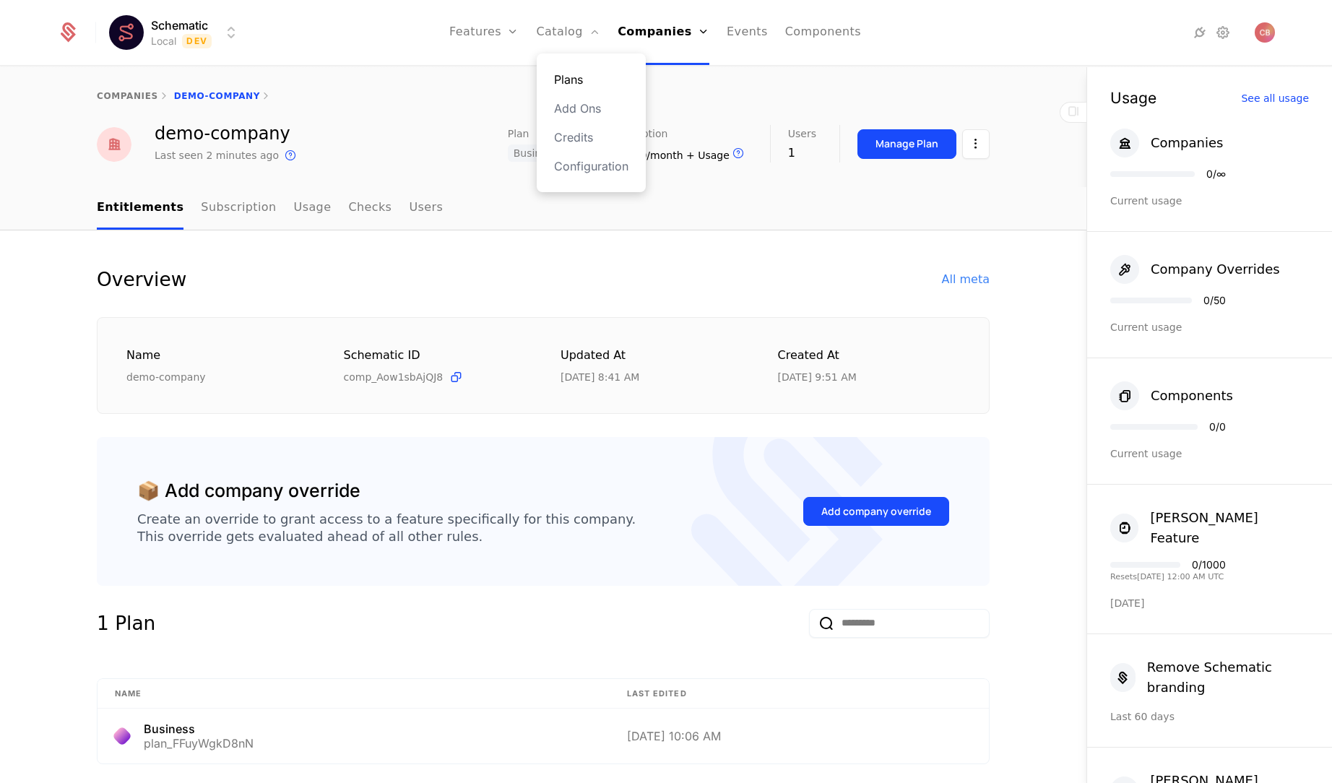
click at [577, 85] on link "Plans" at bounding box center [591, 79] width 74 height 17
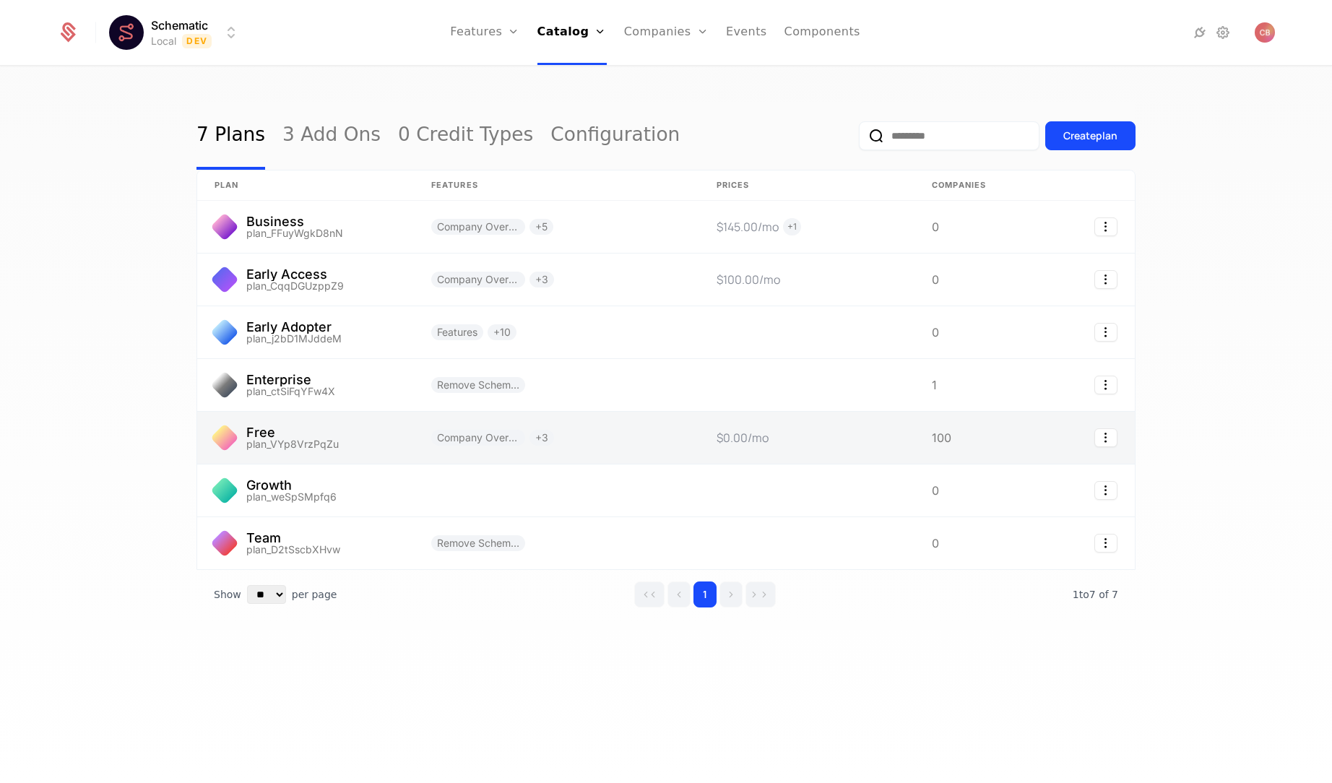
click at [567, 438] on link at bounding box center [556, 438] width 285 height 52
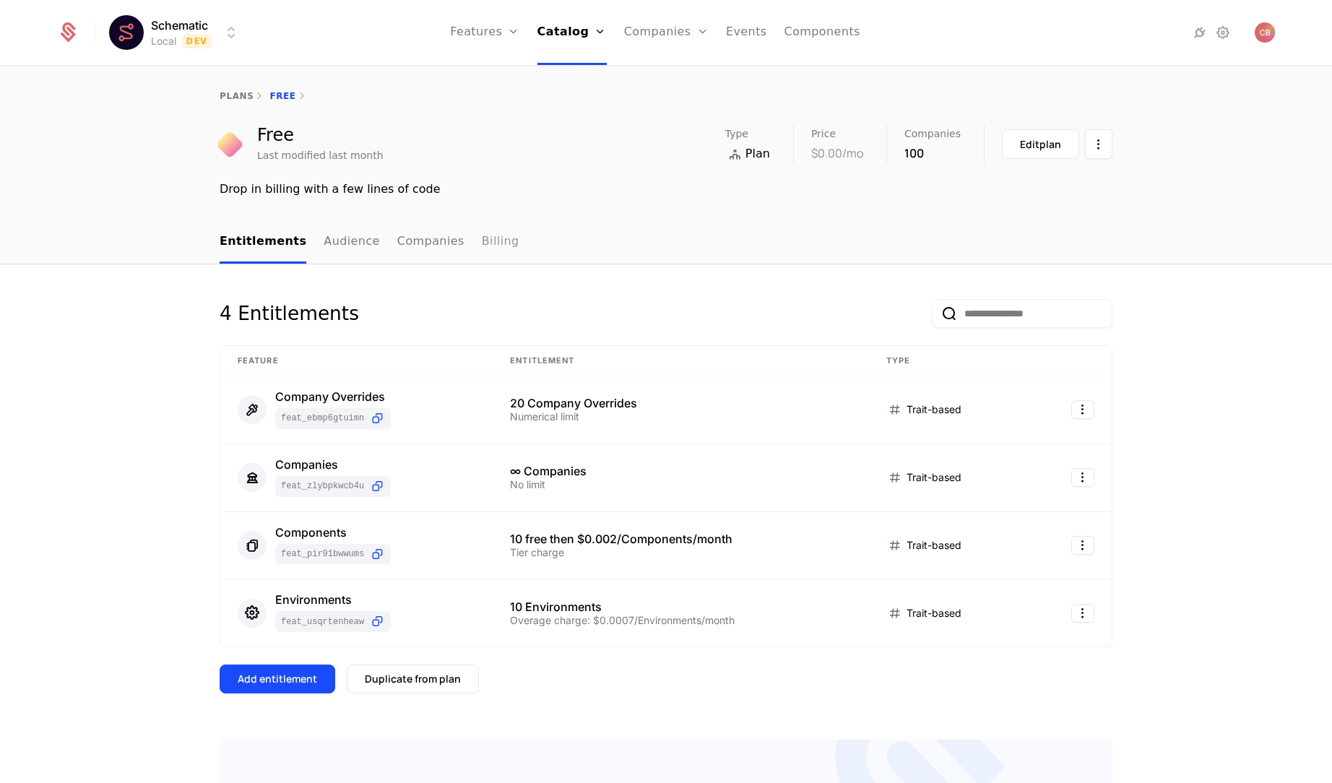
click at [482, 246] on link "Billing" at bounding box center [501, 242] width 38 height 43
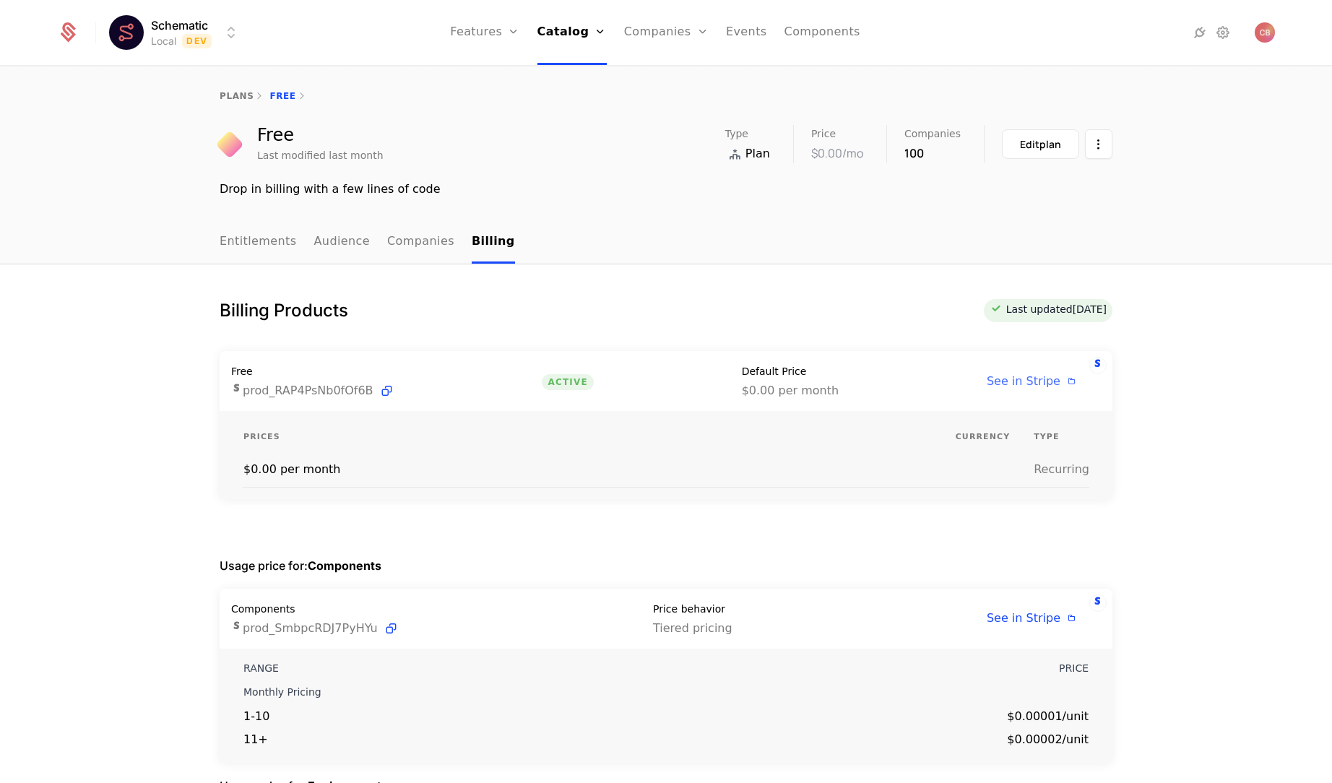
click at [1033, 382] on span "See in Stripe" at bounding box center [1024, 381] width 74 height 14
click at [1204, 34] on icon at bounding box center [1199, 32] width 17 height 17
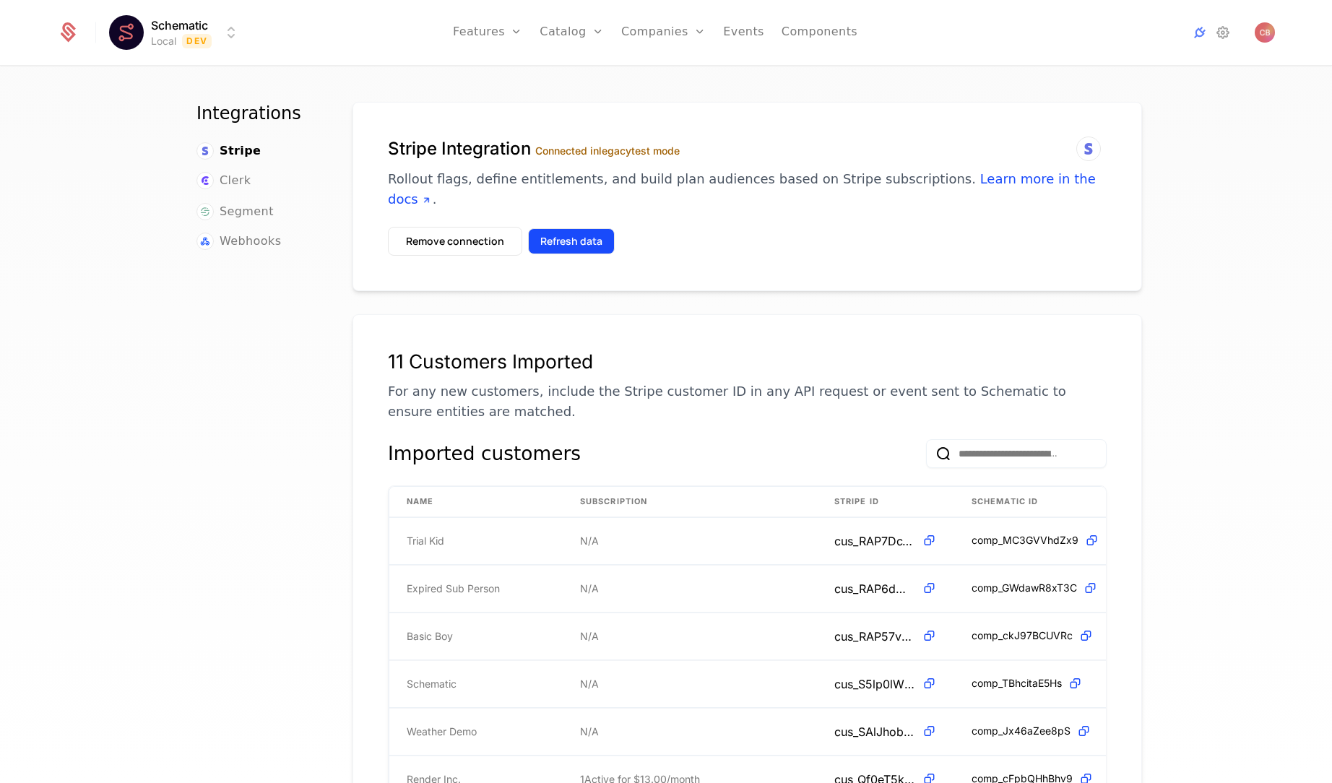
click at [575, 228] on button "Refresh data" at bounding box center [571, 241] width 87 height 26
click at [579, 75] on link "Plans" at bounding box center [594, 79] width 74 height 17
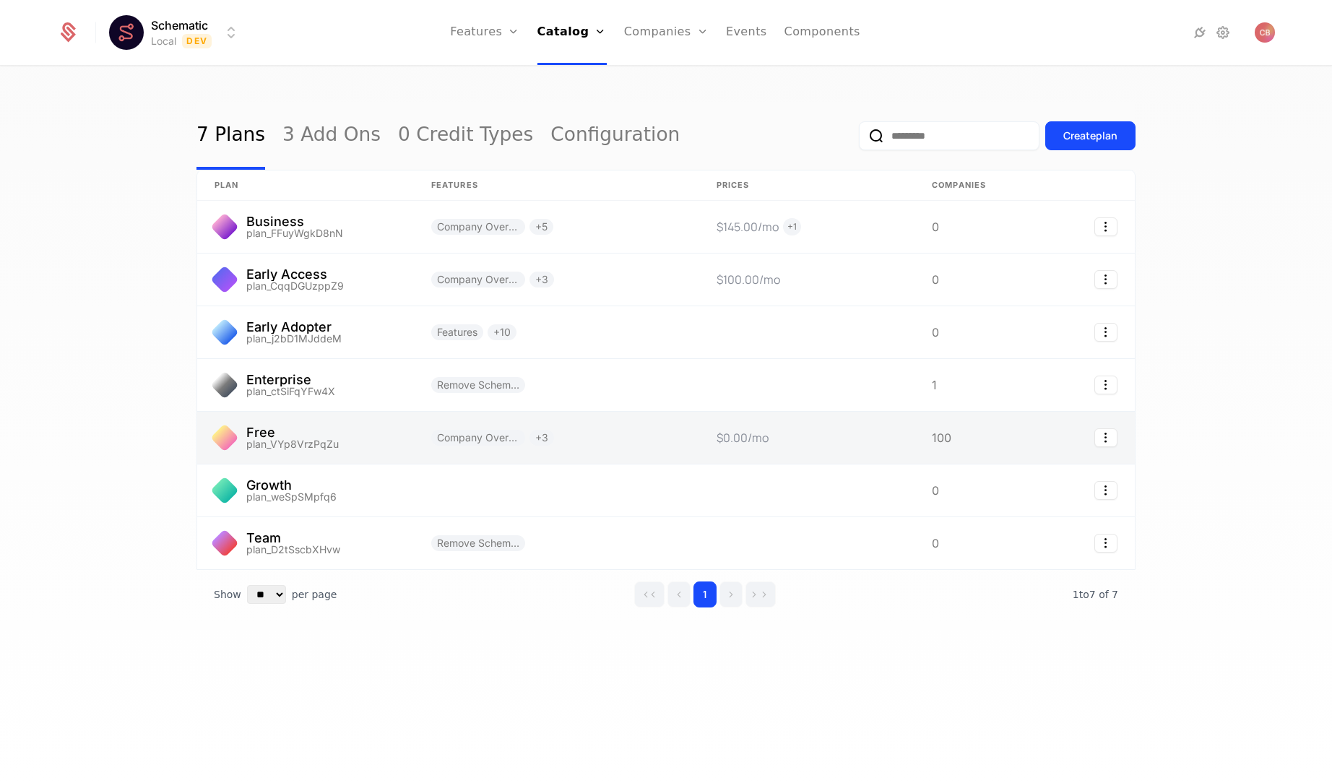
click at [660, 444] on link at bounding box center [556, 438] width 285 height 52
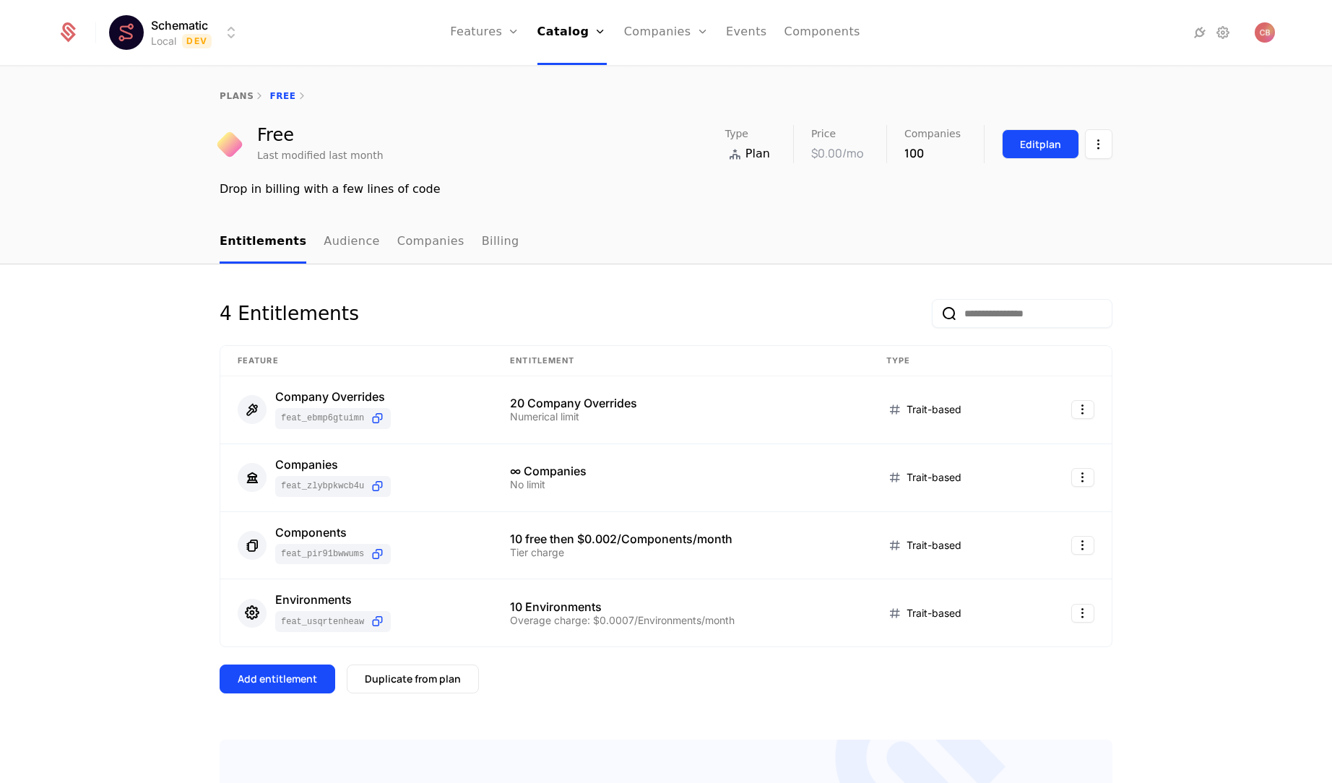
click at [1051, 148] on div "Edit plan" at bounding box center [1040, 144] width 41 height 14
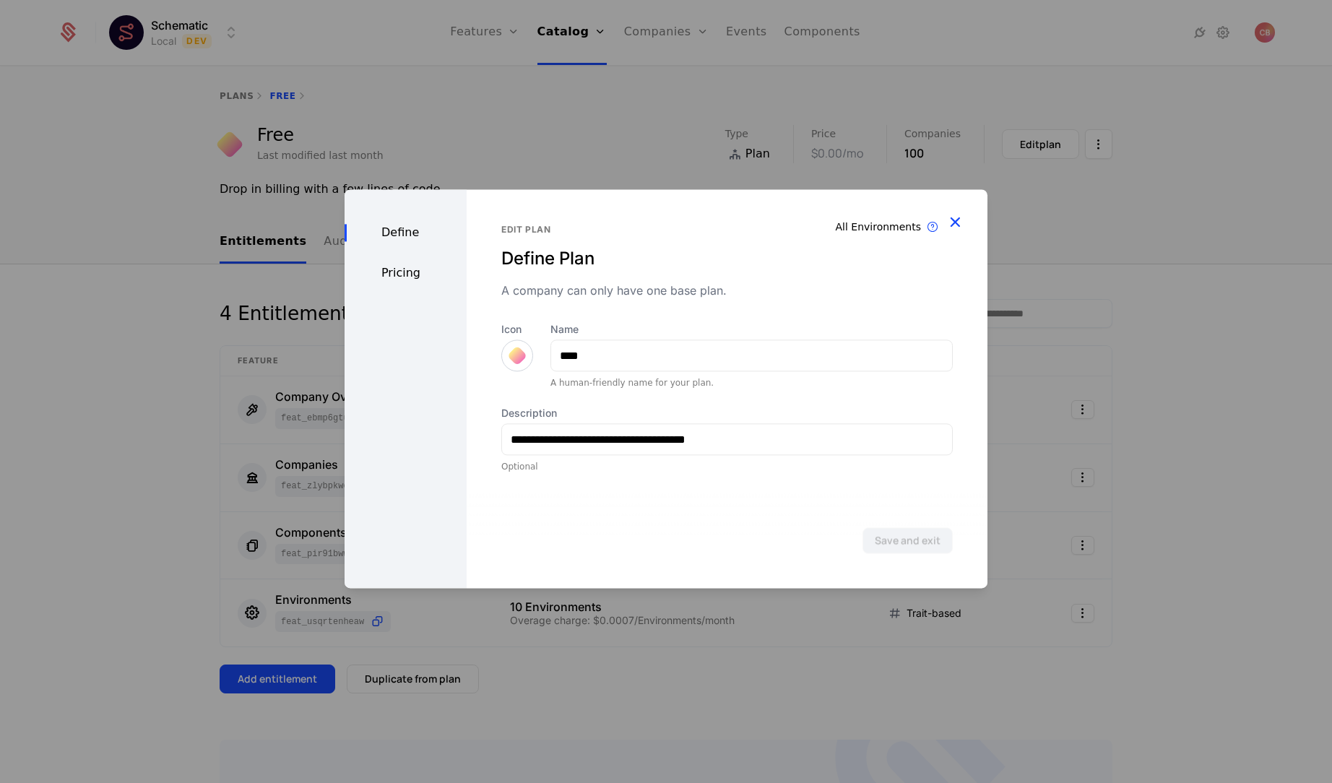
click at [953, 220] on icon "button" at bounding box center [955, 221] width 19 height 19
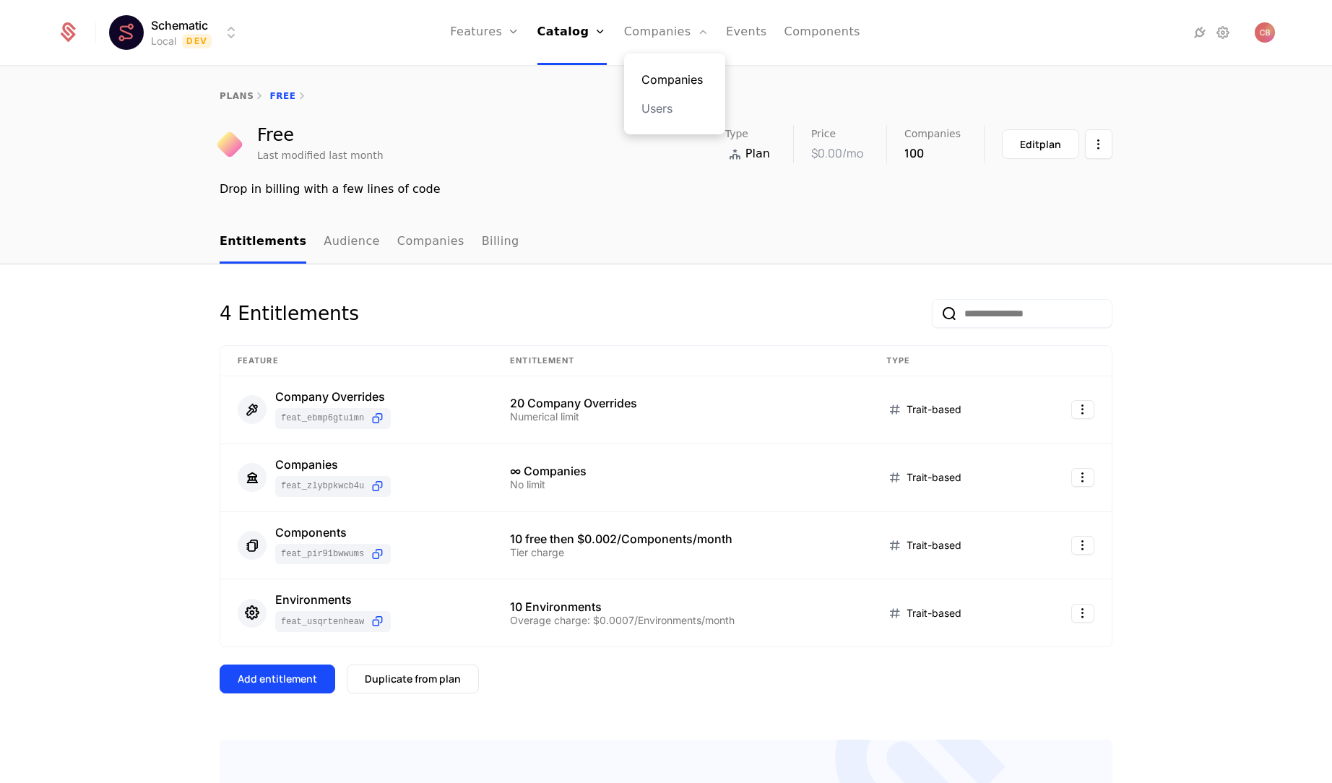
click at [653, 71] on link "Companies" at bounding box center [675, 79] width 66 height 17
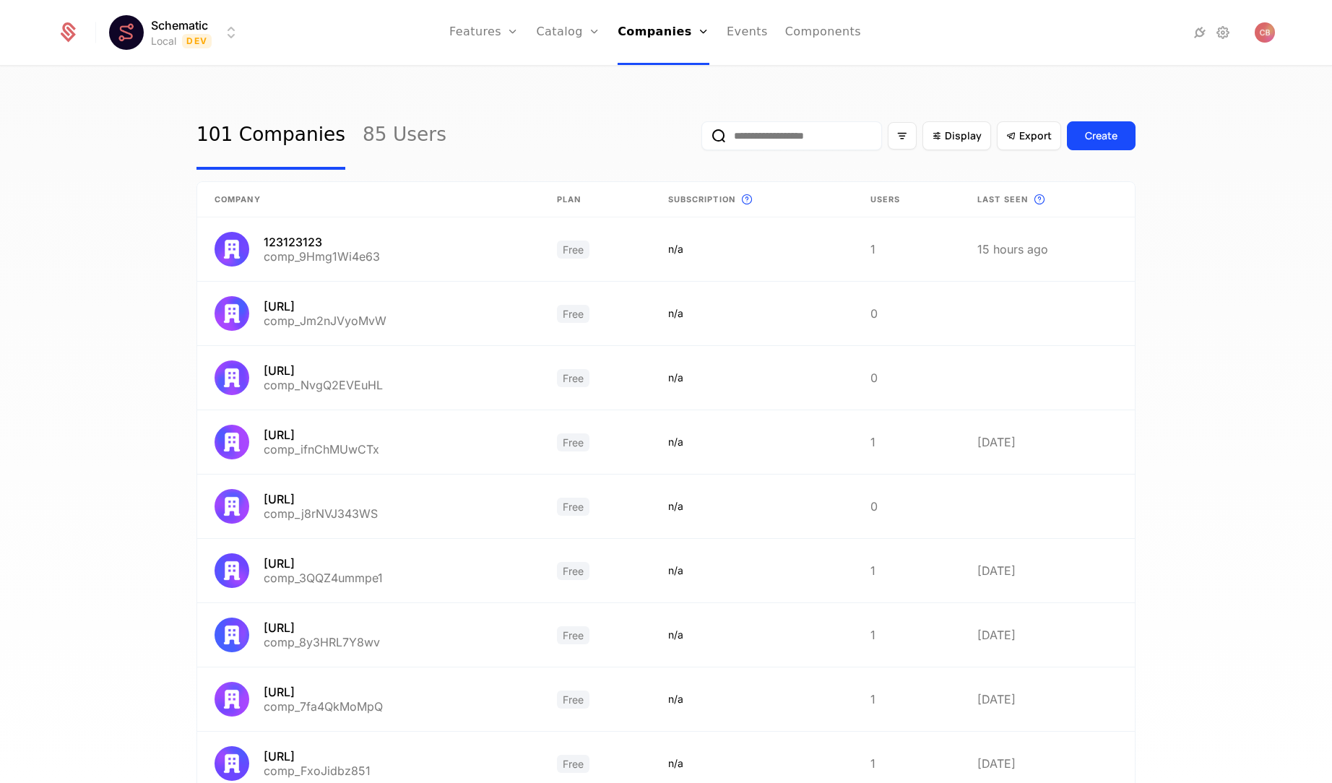
click at [802, 134] on input "email" at bounding box center [792, 135] width 181 height 29
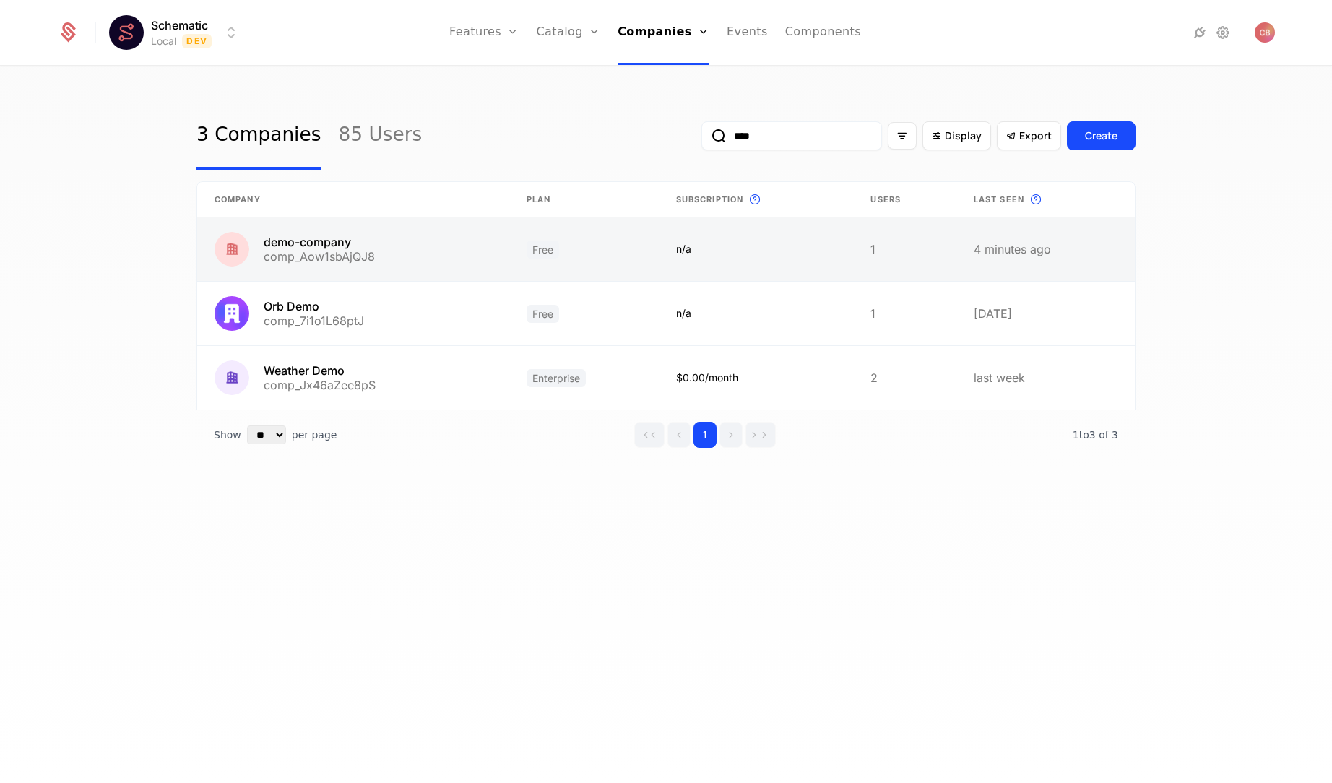
type input "****"
click at [754, 262] on link at bounding box center [756, 249] width 195 height 64
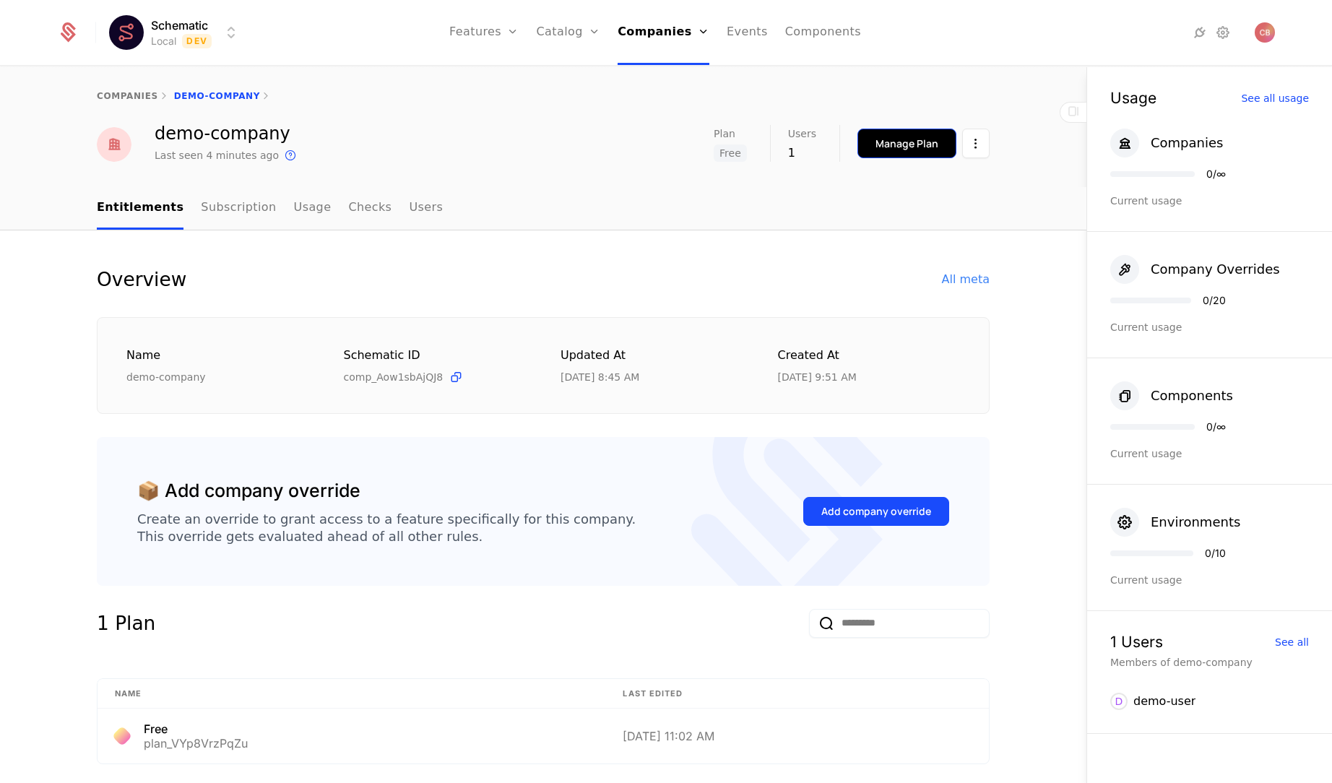
click at [899, 143] on div "Manage Plan" at bounding box center [907, 144] width 63 height 14
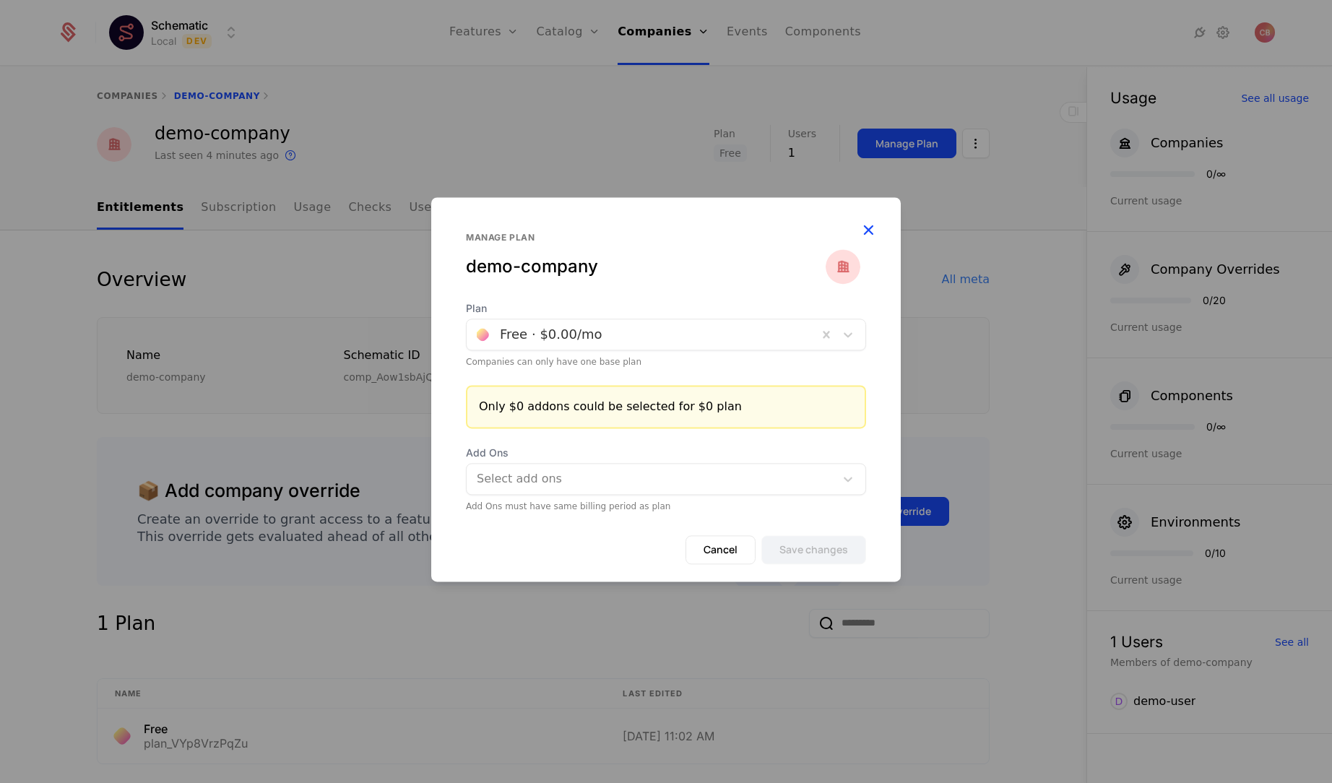
click at [871, 228] on icon "button" at bounding box center [868, 229] width 19 height 19
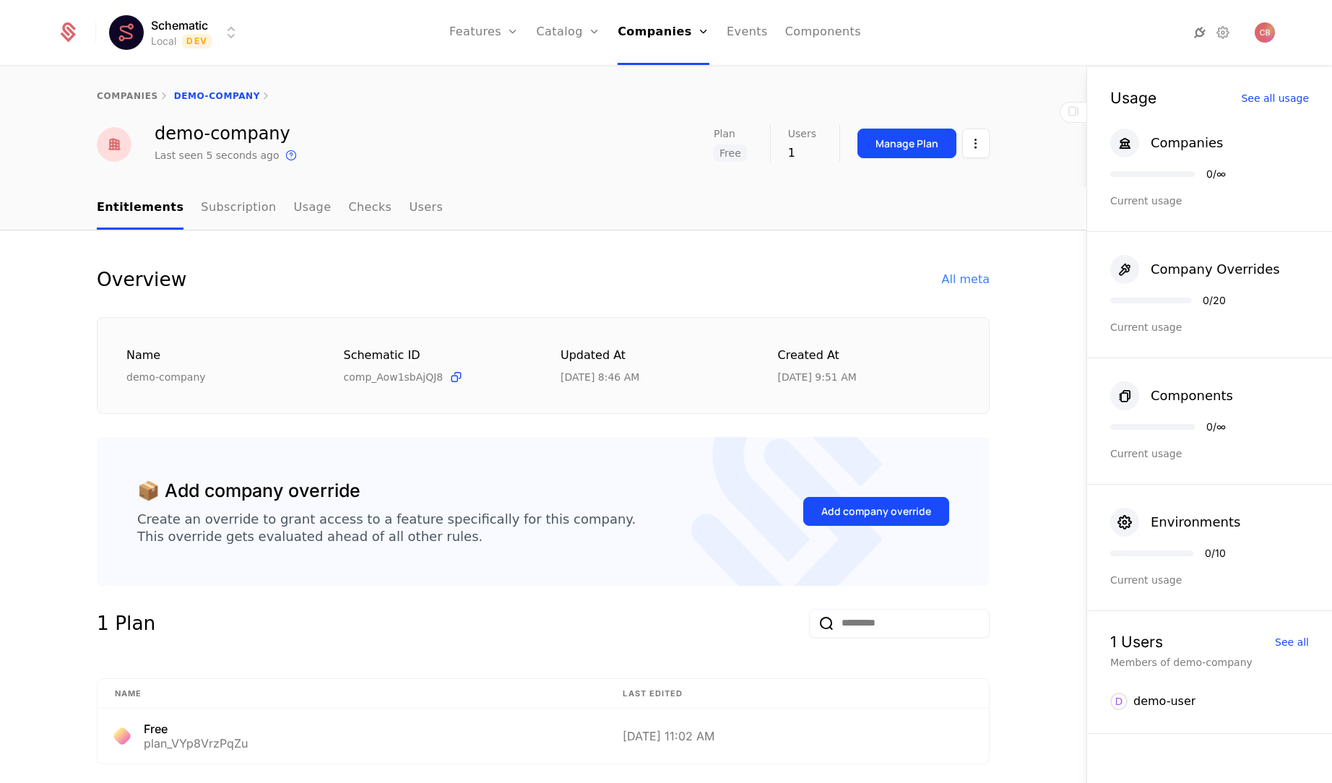
click at [1193, 32] on icon at bounding box center [1199, 32] width 17 height 17
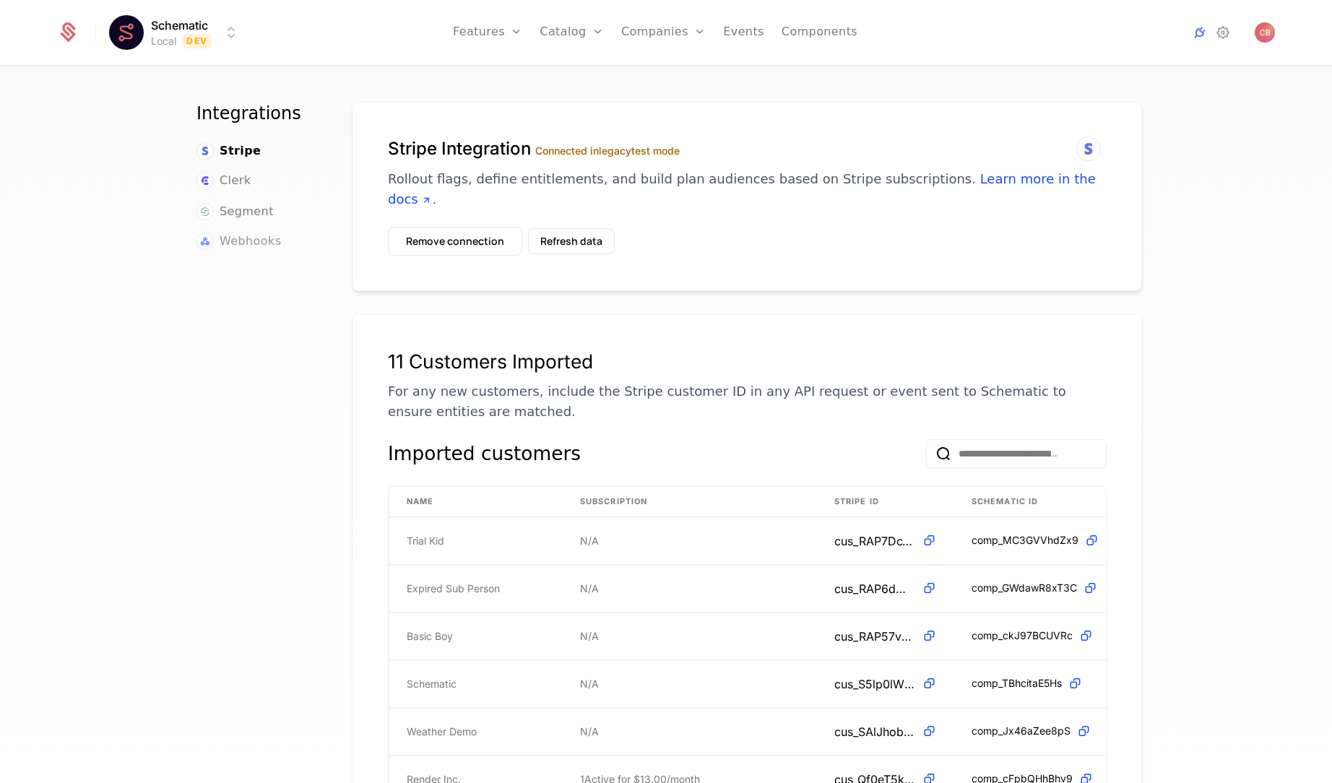
click at [225, 236] on span "Webhooks" at bounding box center [250, 241] width 61 height 17
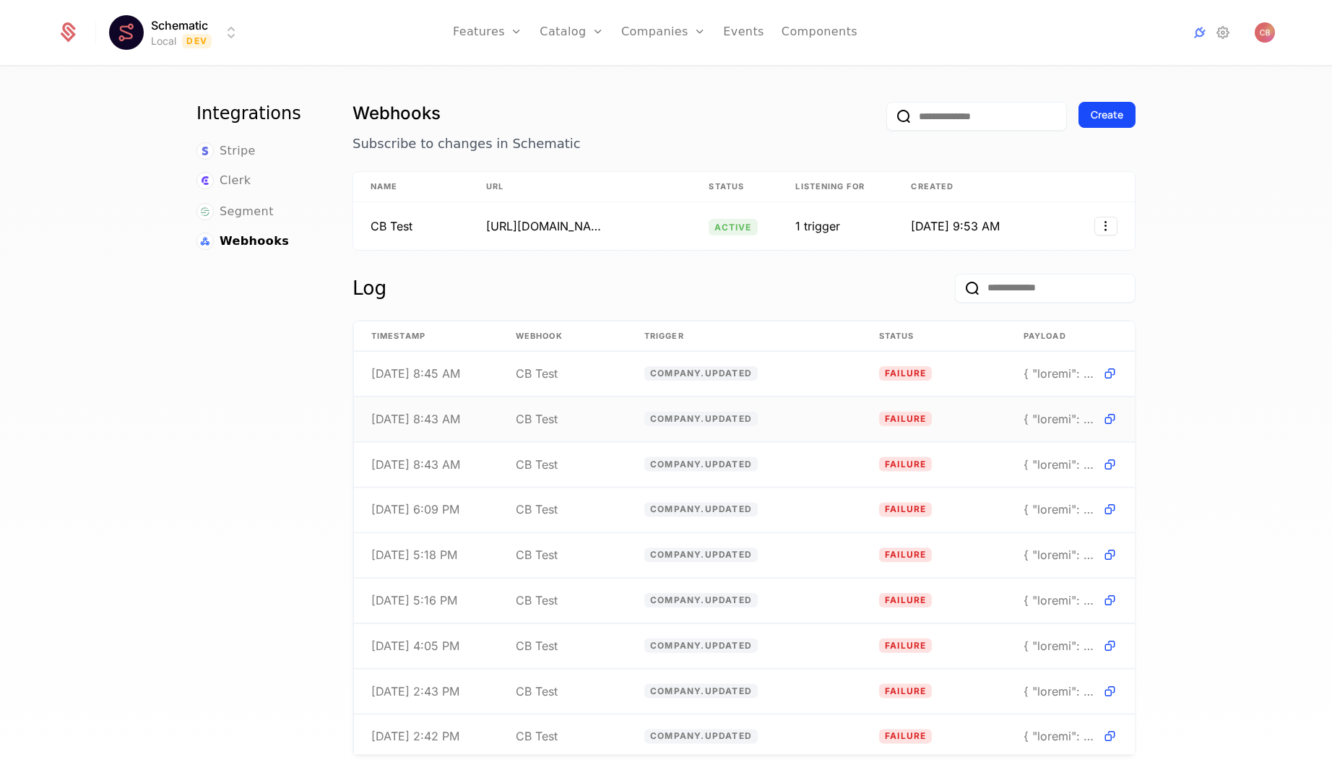
click at [952, 423] on td "failure" at bounding box center [934, 419] width 145 height 45
click at [782, 424] on td "company.updated" at bounding box center [744, 419] width 235 height 45
drag, startPoint x: 420, startPoint y: 375, endPoint x: 486, endPoint y: 376, distance: 66.5
click at [486, 376] on td "[DATE] 8:45 AM" at bounding box center [426, 374] width 145 height 45
click at [460, 376] on div "[DATE] 8:45 AM" at bounding box center [415, 374] width 89 height 12
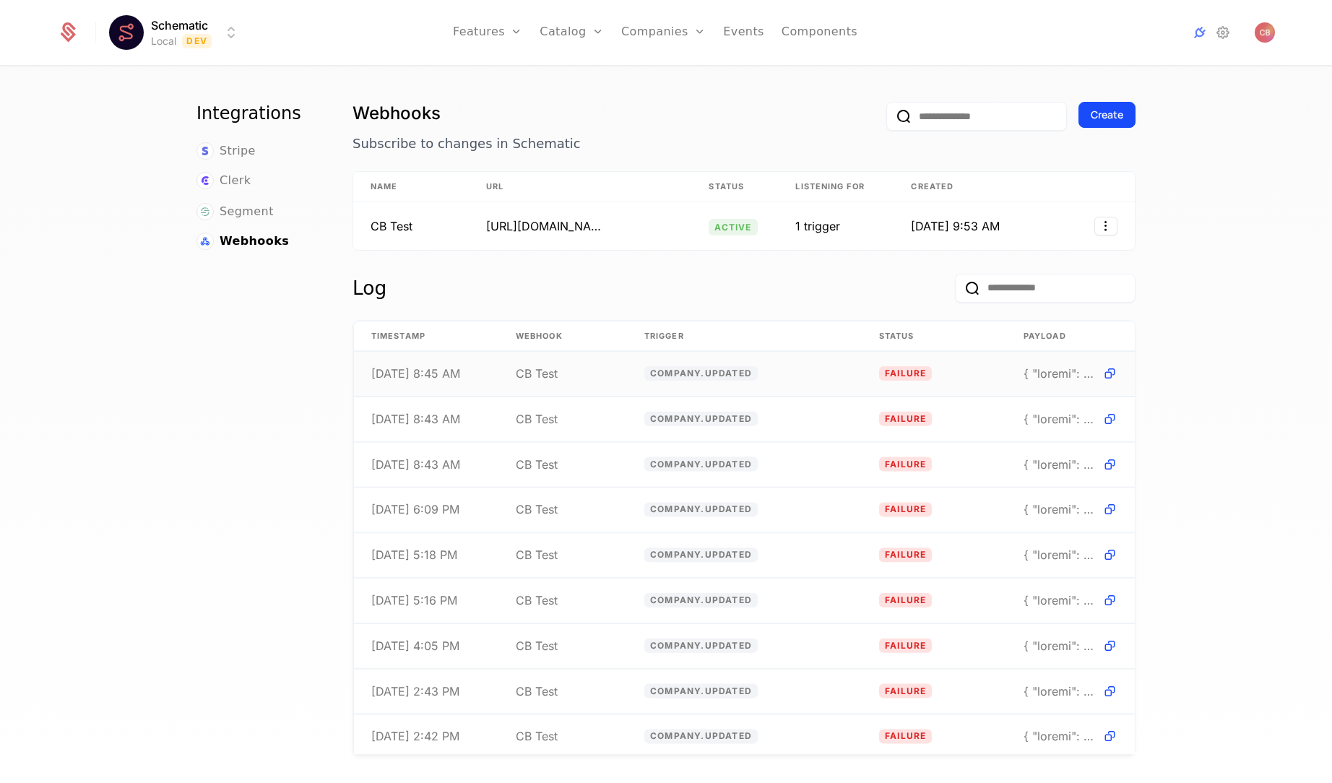
drag, startPoint x: 417, startPoint y: 371, endPoint x: 490, endPoint y: 371, distance: 73.0
click at [490, 371] on td "[DATE] 8:45 AM" at bounding box center [426, 374] width 145 height 45
click at [468, 376] on td "[DATE] 8:45 AM" at bounding box center [426, 374] width 145 height 45
drag, startPoint x: 468, startPoint y: 376, endPoint x: 370, endPoint y: 376, distance: 98.3
click at [370, 376] on td "[DATE] 8:45 AM" at bounding box center [426, 374] width 145 height 45
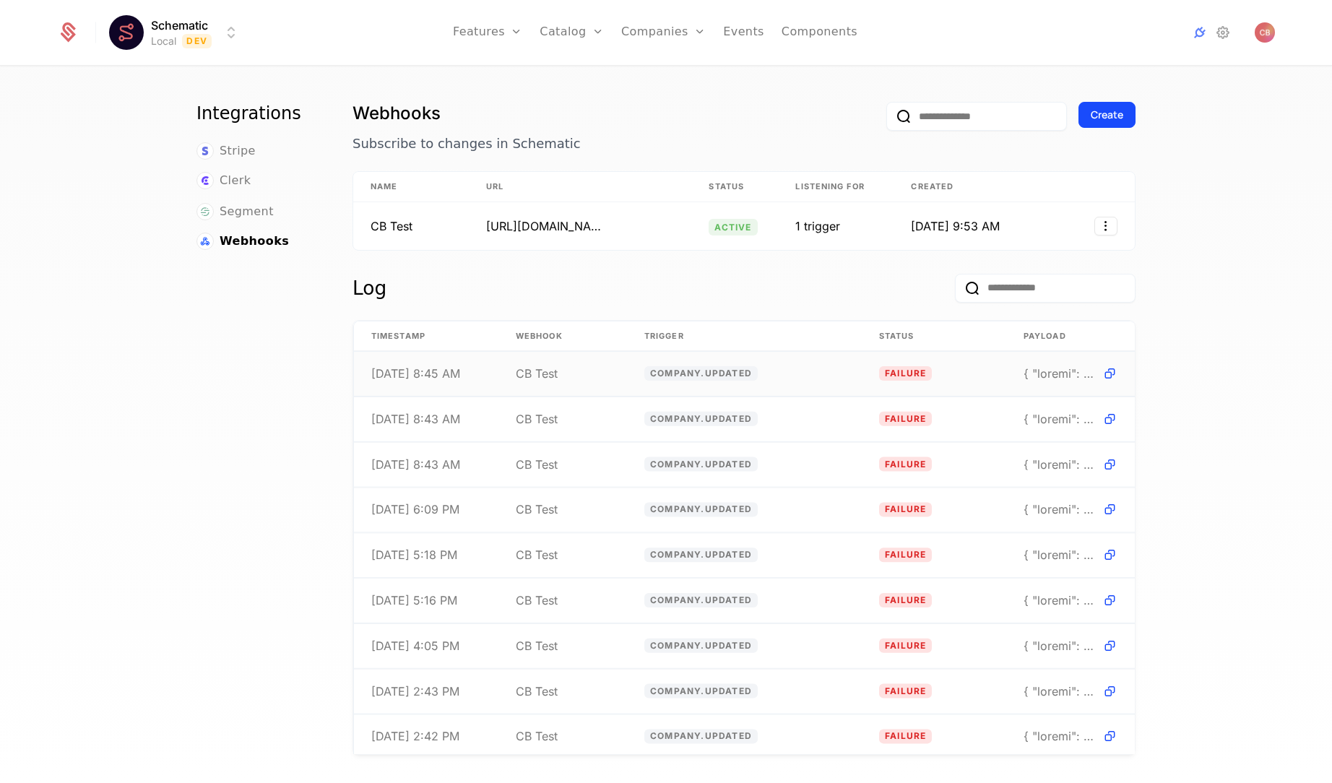
click at [405, 376] on div "[DATE] 8:45 AM" at bounding box center [415, 374] width 89 height 12
drag, startPoint x: 385, startPoint y: 368, endPoint x: 990, endPoint y: 372, distance: 604.8
click at [990, 372] on tr "8/26/25, 8:48 AM CB Test company.updated failure" at bounding box center [744, 375] width 781 height 46
click at [1112, 373] on icon at bounding box center [1110, 373] width 15 height 15
click at [219, 401] on div "Integrations Stripe Clerk Segment Webhooks" at bounding box center [257, 446] width 121 height 689
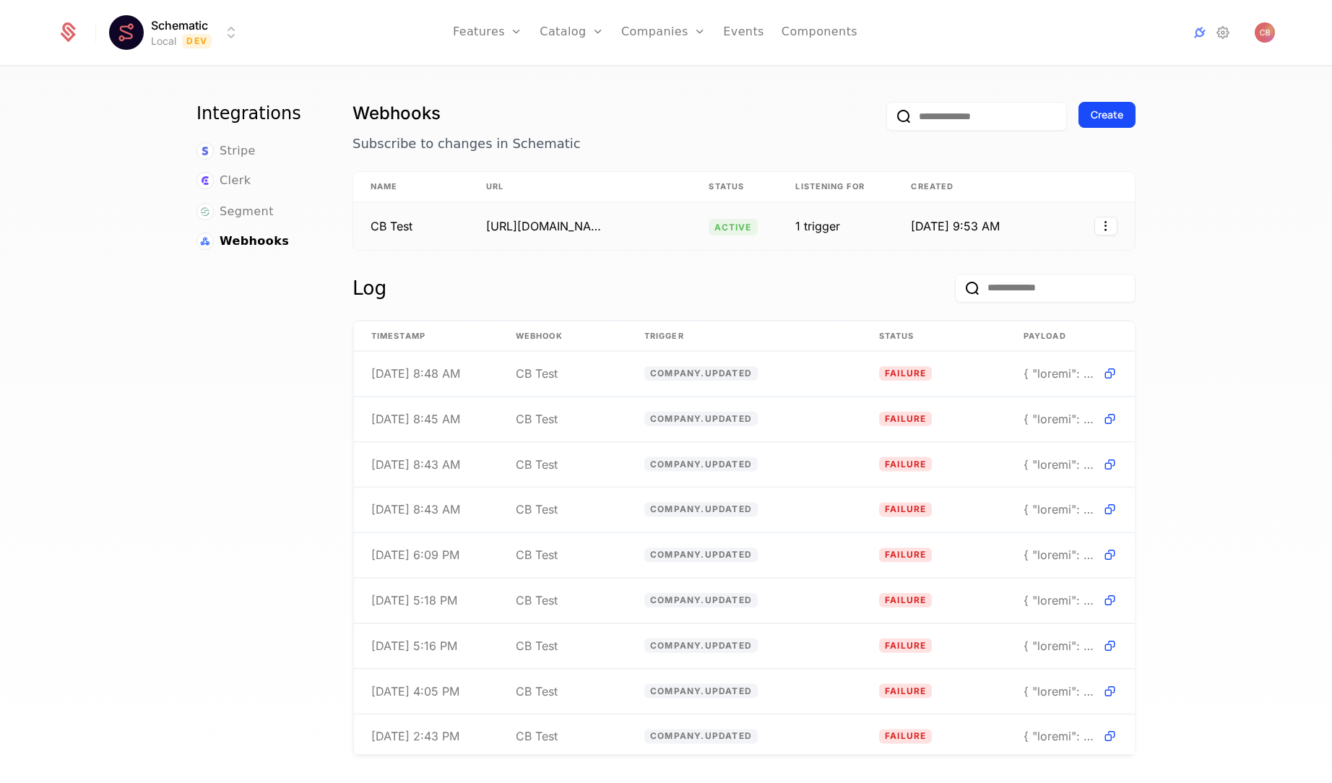
click at [631, 225] on td "[URL][DOMAIN_NAME]" at bounding box center [580, 226] width 223 height 48
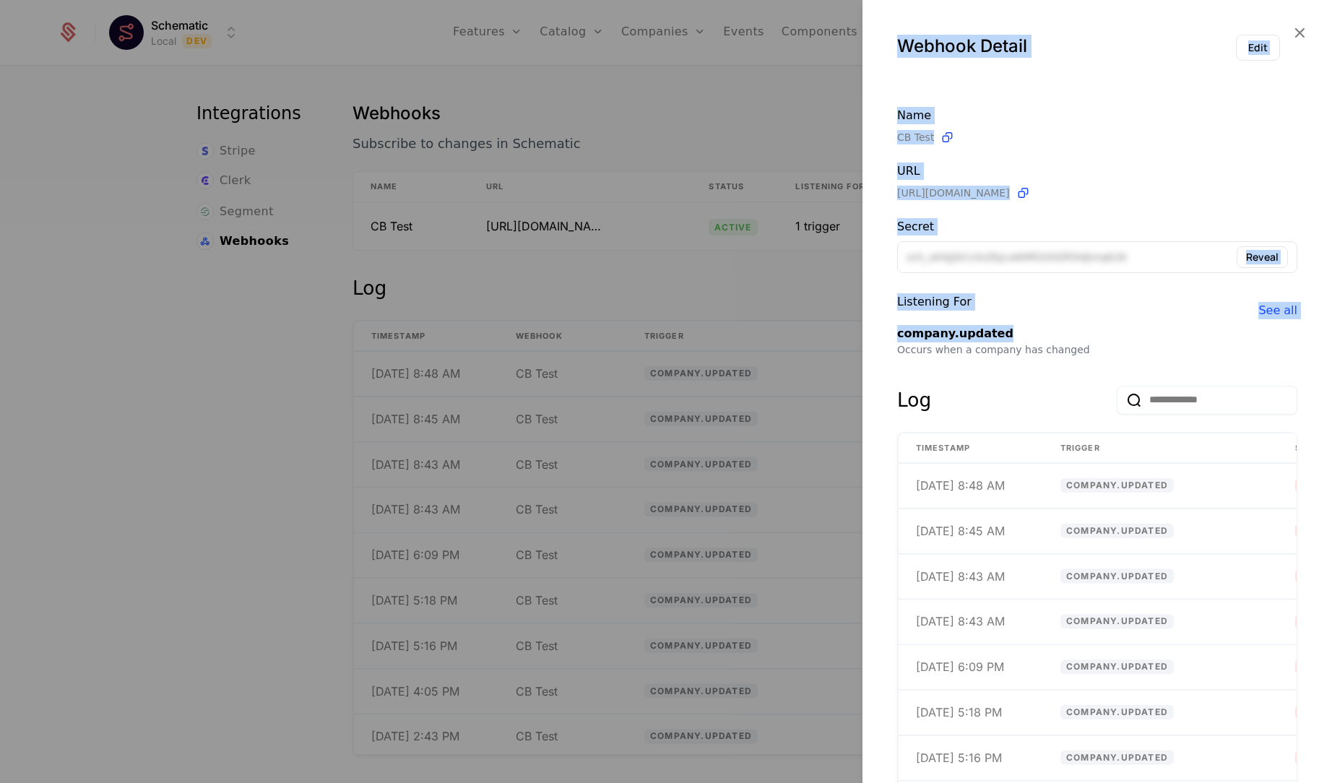
drag, startPoint x: 1007, startPoint y: 335, endPoint x: 857, endPoint y: 336, distance: 150.3
click at [856, 336] on div "Webhook Detail Edit Name CB Test URL https://fc5b-71-211-135-68.ngrok-free.app …" at bounding box center [666, 391] width 1332 height 783
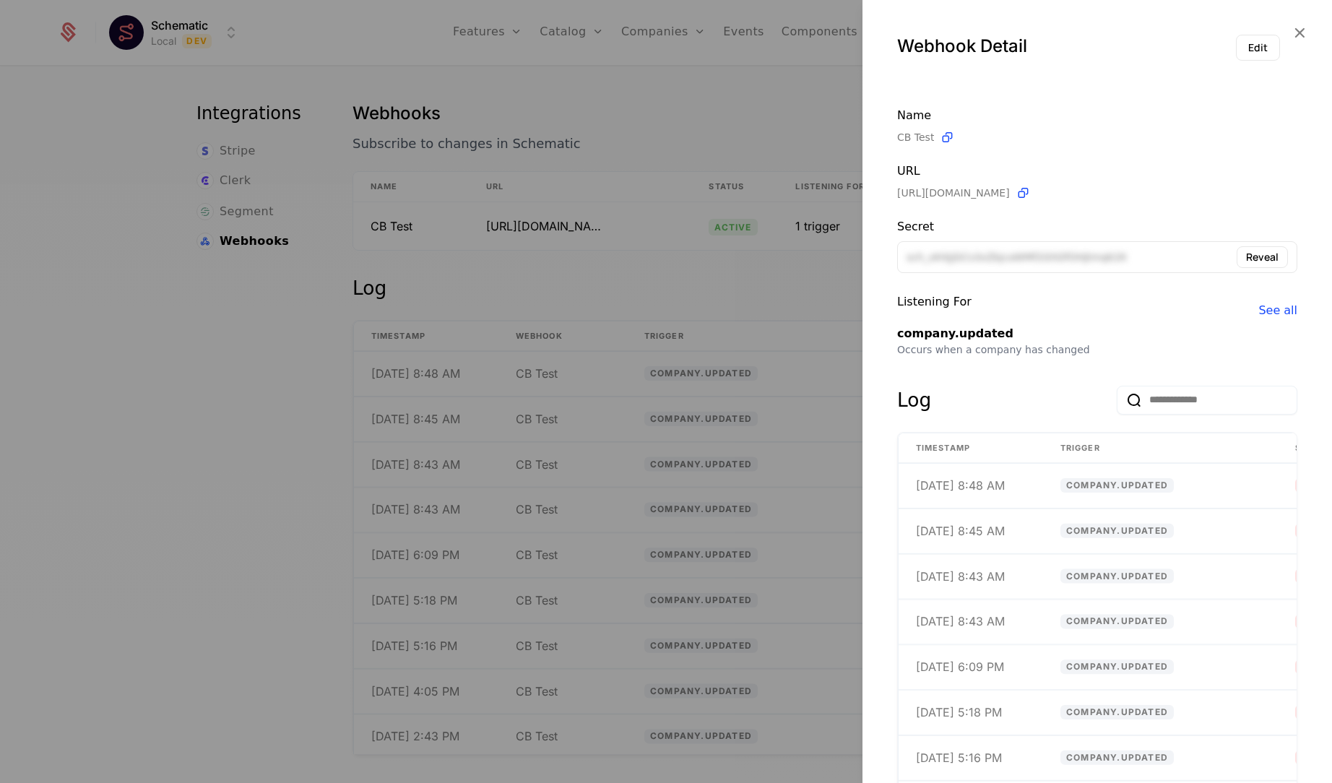
click at [928, 336] on div "company.updated" at bounding box center [1097, 333] width 400 height 17
drag, startPoint x: 897, startPoint y: 337, endPoint x: 1100, endPoint y: 337, distance: 202.3
click at [1100, 337] on div "company.updated" at bounding box center [1097, 333] width 400 height 17
click at [1022, 339] on div "company.updated" at bounding box center [1097, 333] width 400 height 17
drag, startPoint x: 1078, startPoint y: 353, endPoint x: 897, endPoint y: 340, distance: 181.2
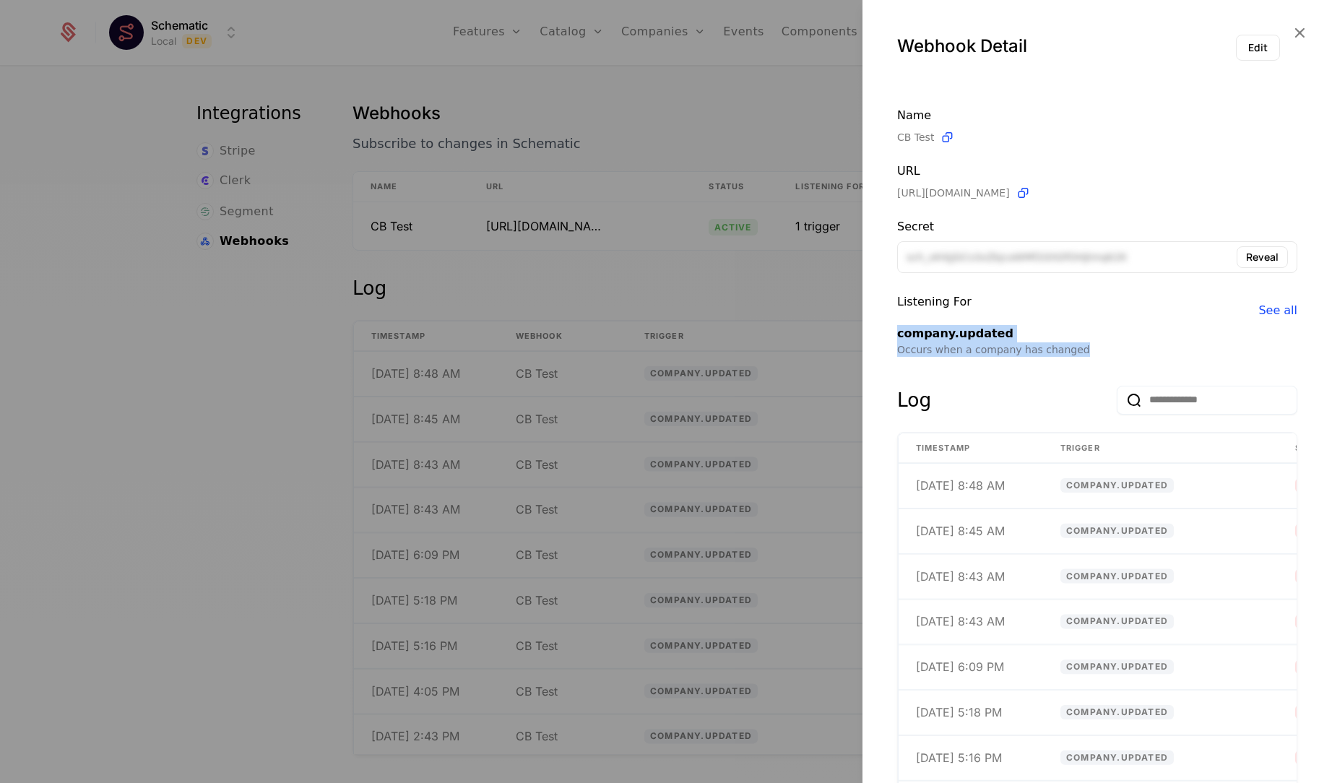
click at [897, 340] on div "company.updated Occurs when a company has changed" at bounding box center [1097, 340] width 400 height 43
click at [939, 337] on div "company.updated" at bounding box center [1097, 333] width 400 height 17
click at [1296, 28] on icon "button" at bounding box center [1299, 32] width 19 height 19
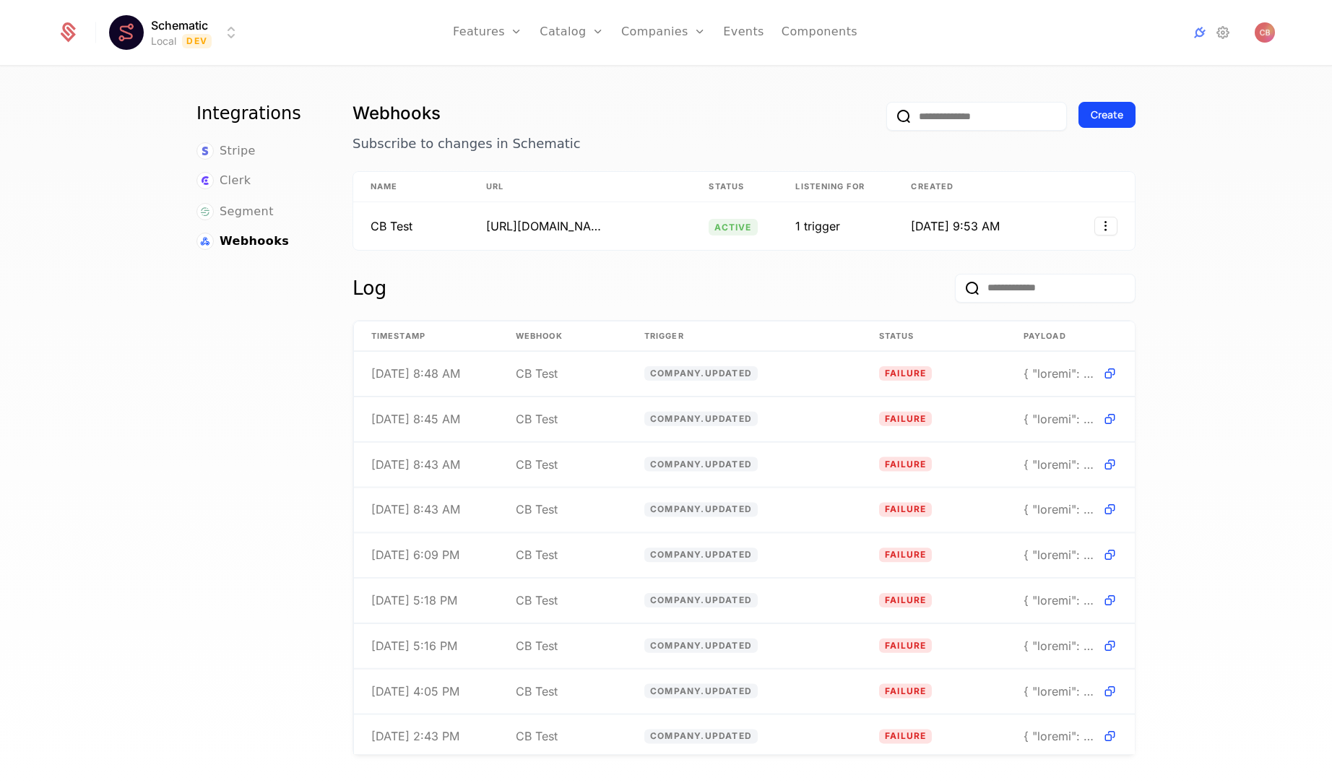
click at [262, 449] on div "Integrations Stripe Clerk Segment Webhooks" at bounding box center [257, 446] width 121 height 689
click at [1102, 117] on div "Create" at bounding box center [1107, 115] width 33 height 14
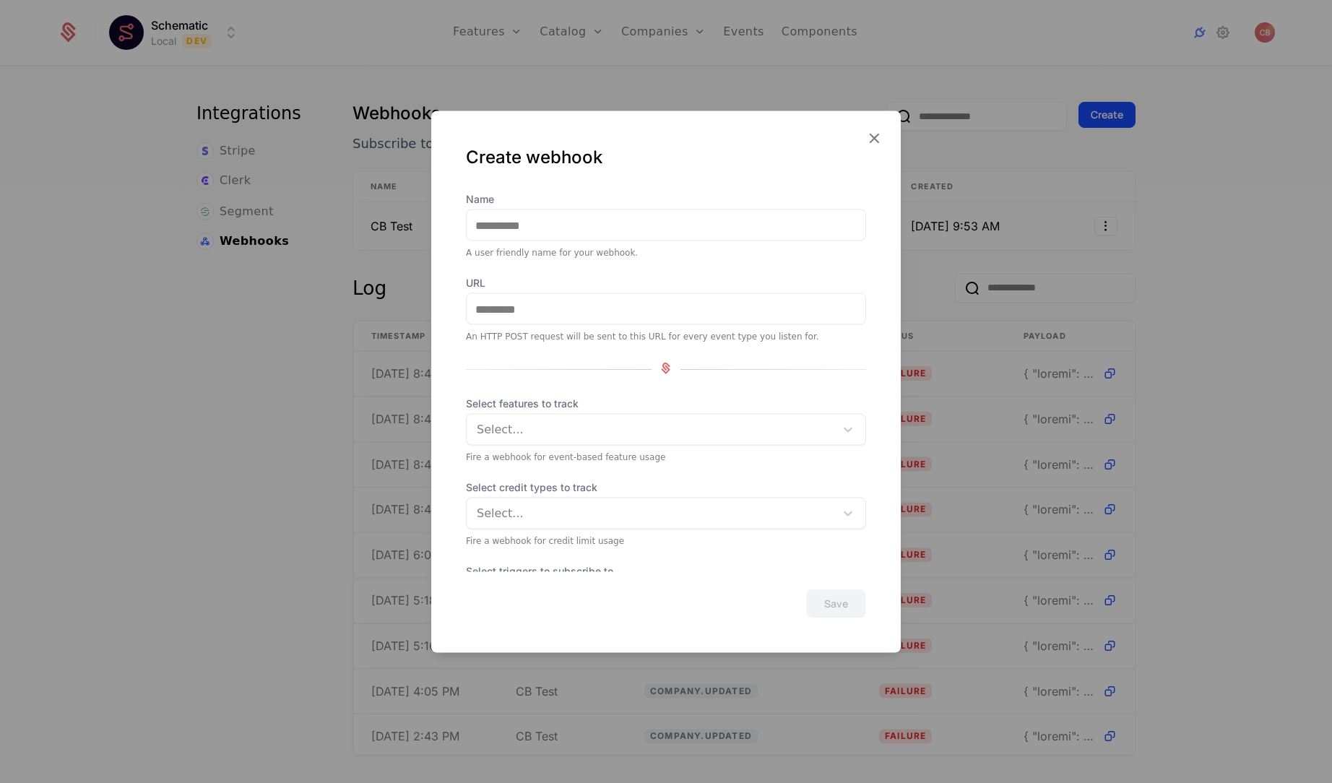
scroll to position [55, 0]
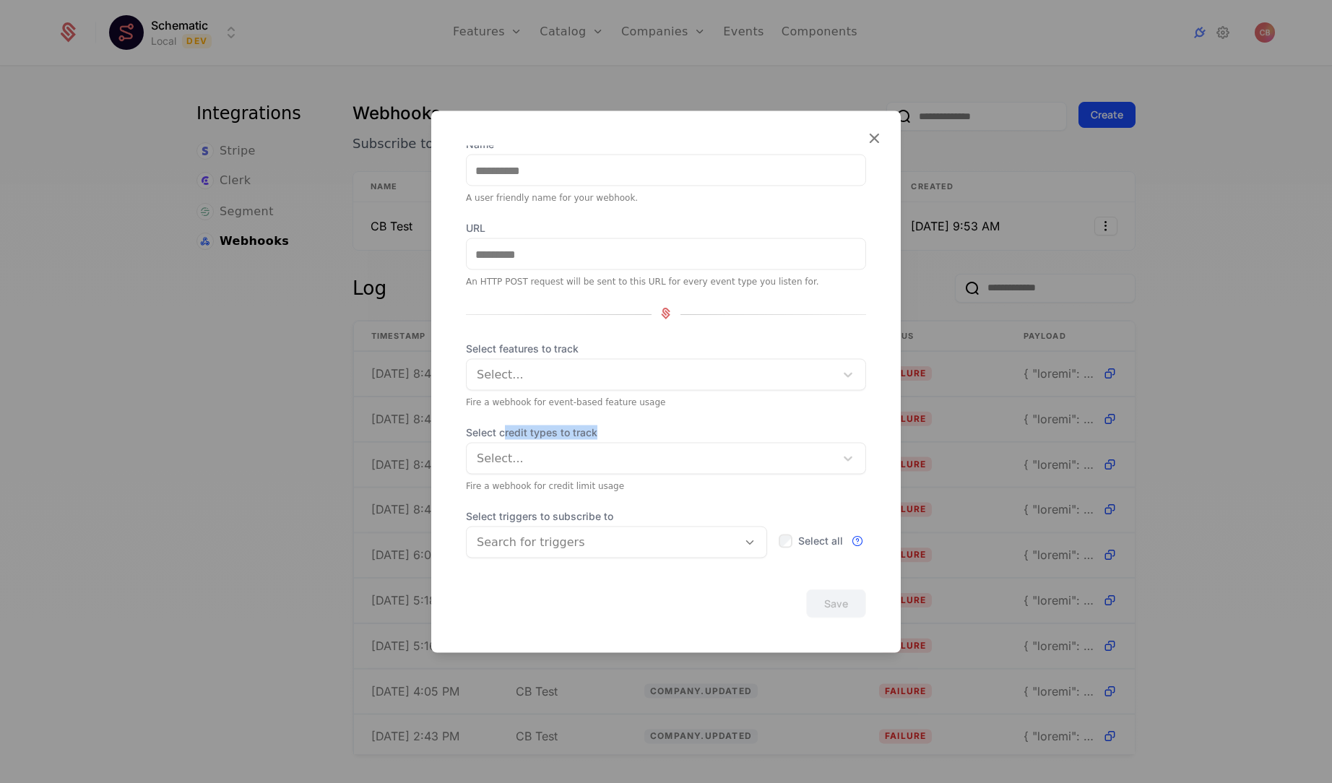
drag, startPoint x: 502, startPoint y: 432, endPoint x: 659, endPoint y: 432, distance: 156.8
click at [659, 432] on span "Select credit types to track" at bounding box center [666, 433] width 400 height 14
drag, startPoint x: 546, startPoint y: 513, endPoint x: 668, endPoint y: 515, distance: 121.4
click at [668, 515] on span "Select triggers to subscribe to" at bounding box center [616, 516] width 301 height 14
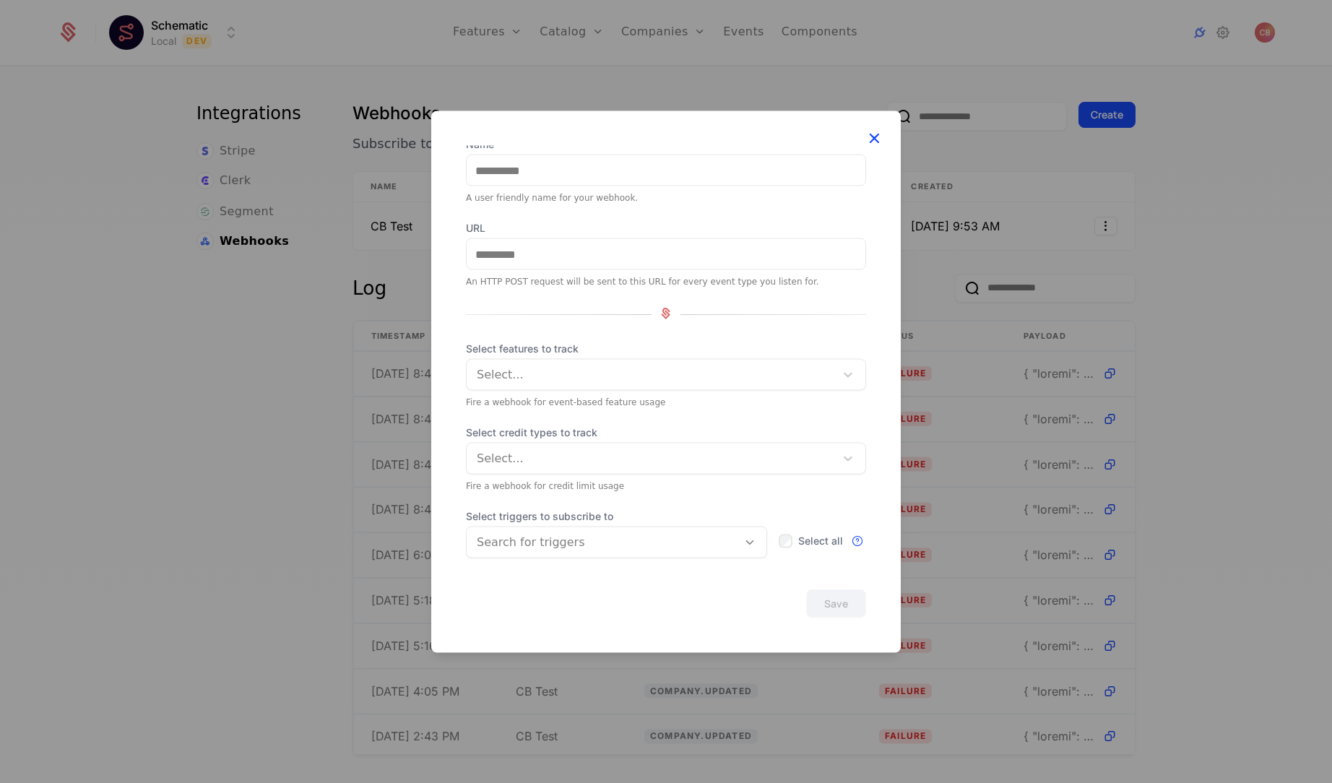
click at [879, 141] on icon at bounding box center [874, 138] width 19 height 19
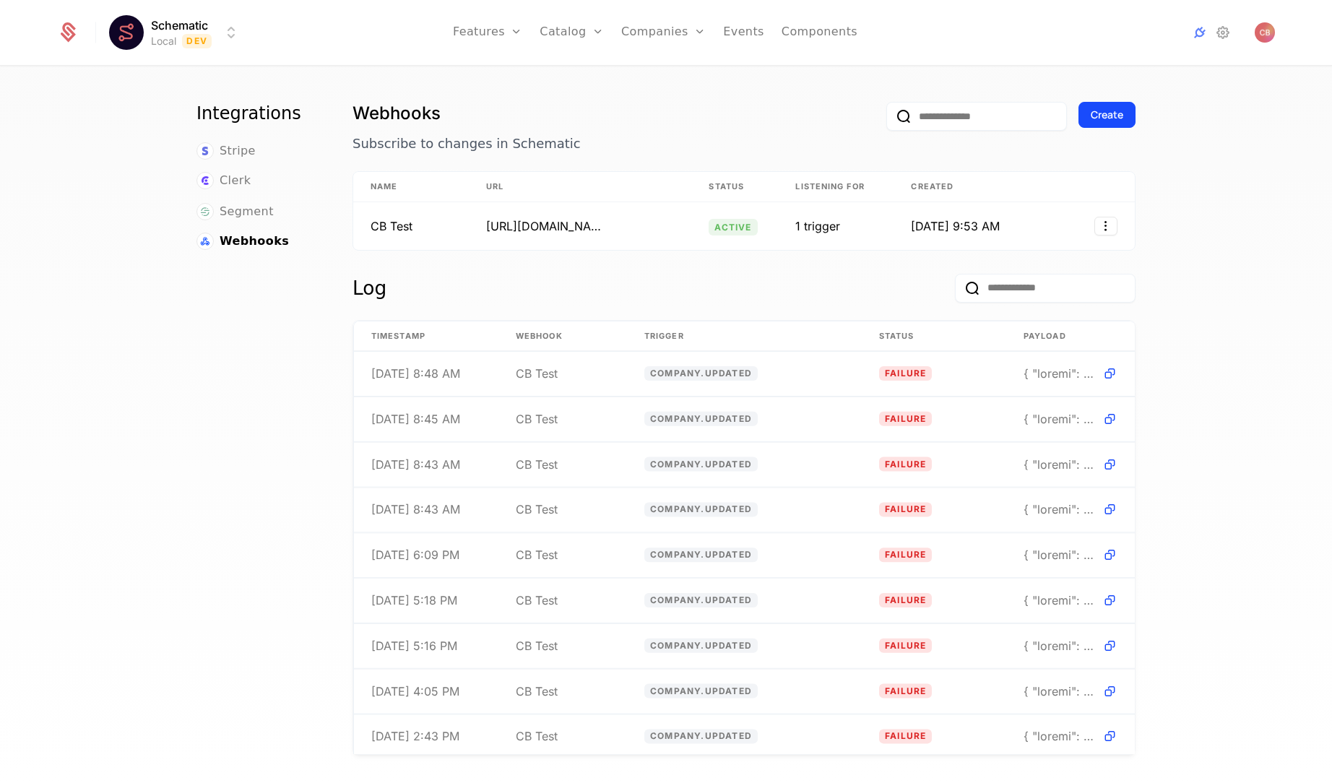
click at [232, 30] on html "Schematic Local Dev Features Features Flags Catalog Plans Add Ons Credits Confi…" at bounding box center [666, 391] width 1332 height 783
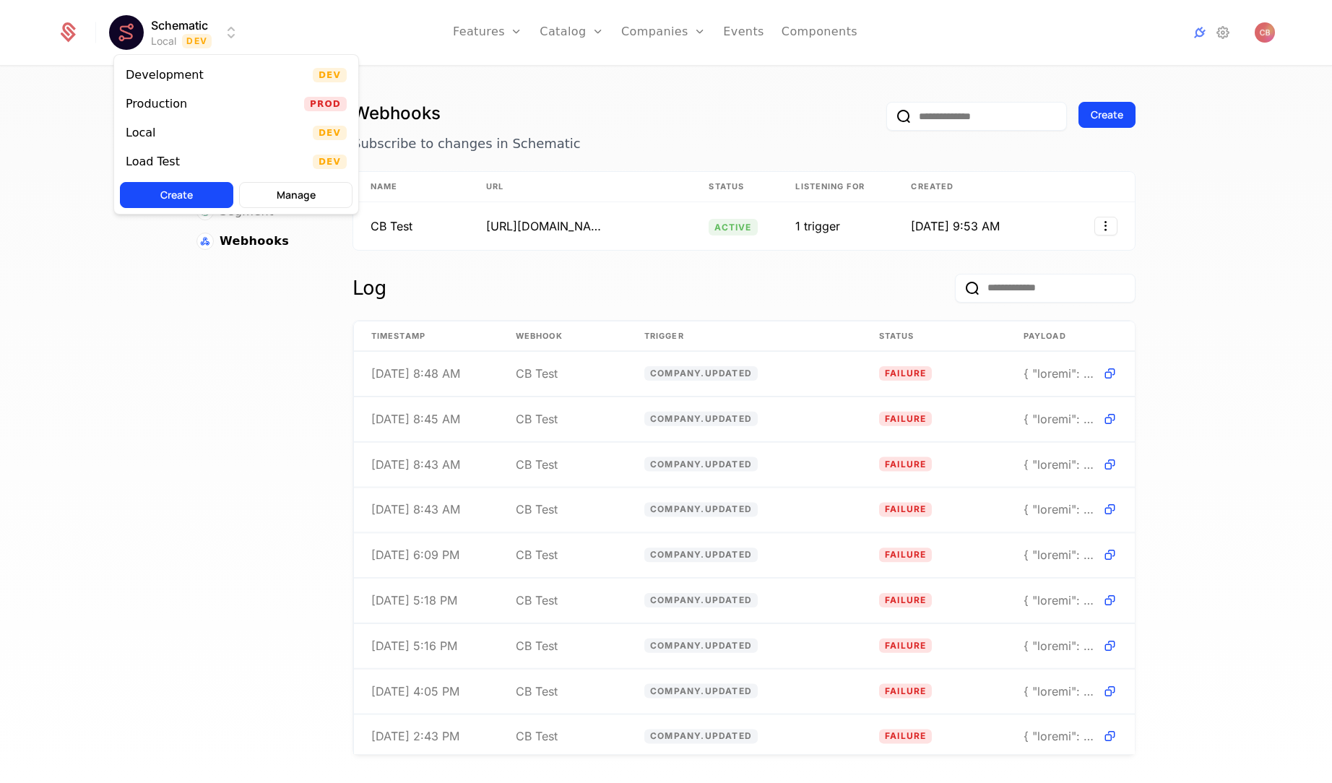
click at [181, 431] on html "Schematic Local Dev Features Features Flags Catalog Plans Add Ons Credits Confi…" at bounding box center [666, 391] width 1332 height 783
